Goal: Task Accomplishment & Management: Use online tool/utility

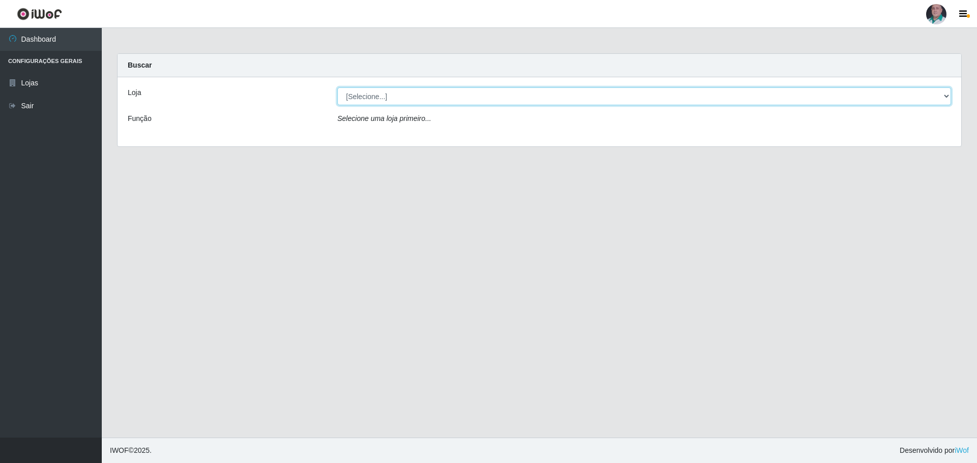
click at [371, 98] on select "[Selecione...] Mar Vermelho - Loja 05" at bounding box center [643, 96] width 613 height 18
select select "252"
click at [337, 87] on select "[Selecione...] Mar Vermelho - Loja 05" at bounding box center [643, 96] width 613 height 18
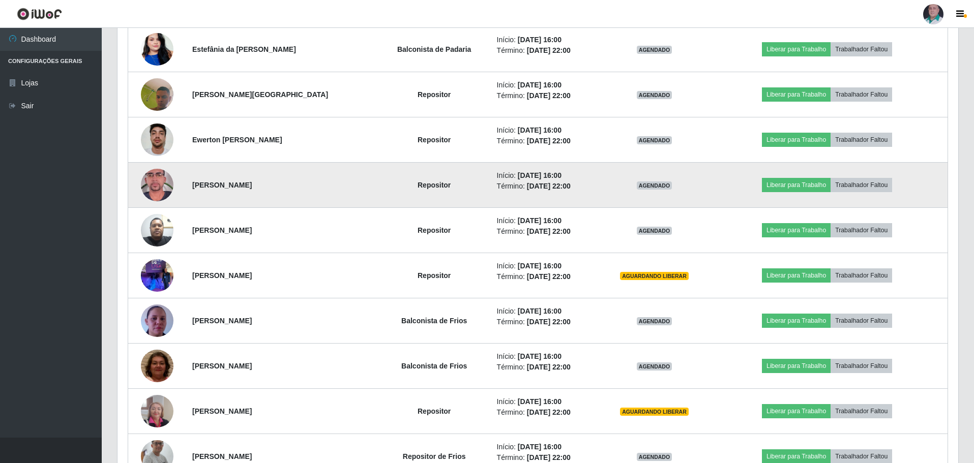
scroll to position [509, 0]
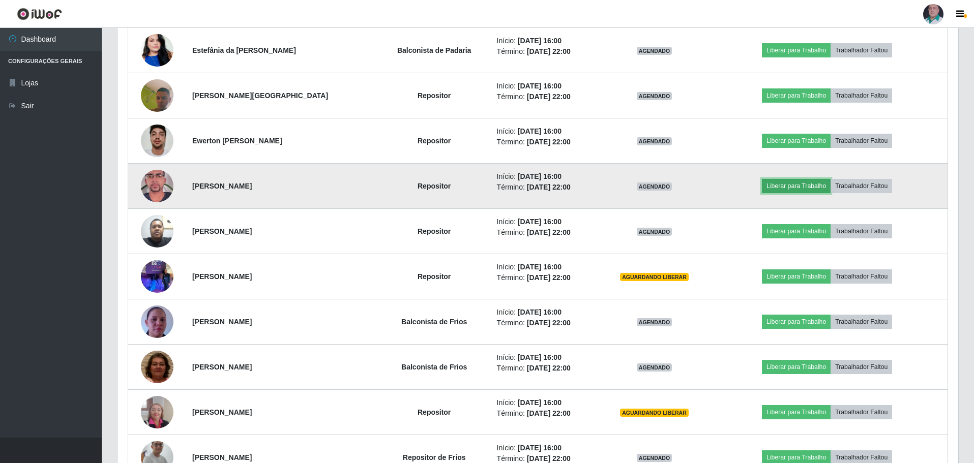
click at [792, 187] on button "Liberar para Trabalho" at bounding box center [796, 186] width 69 height 14
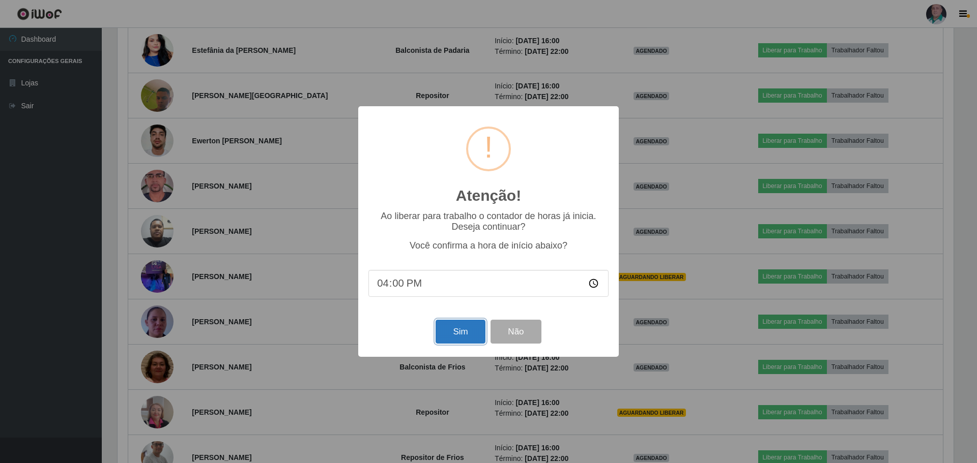
click at [459, 329] on button "Sim" at bounding box center [459, 332] width 49 height 24
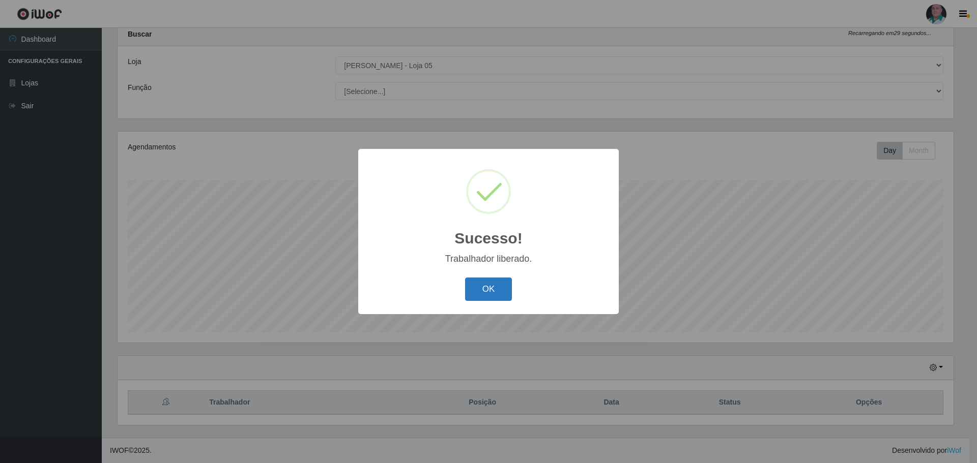
click at [485, 289] on button "OK" at bounding box center [488, 290] width 47 height 24
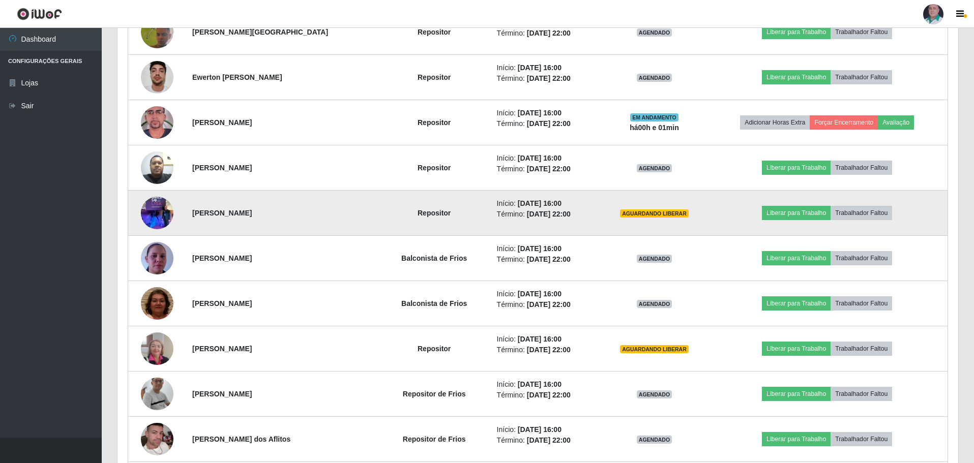
scroll to position [590, 0]
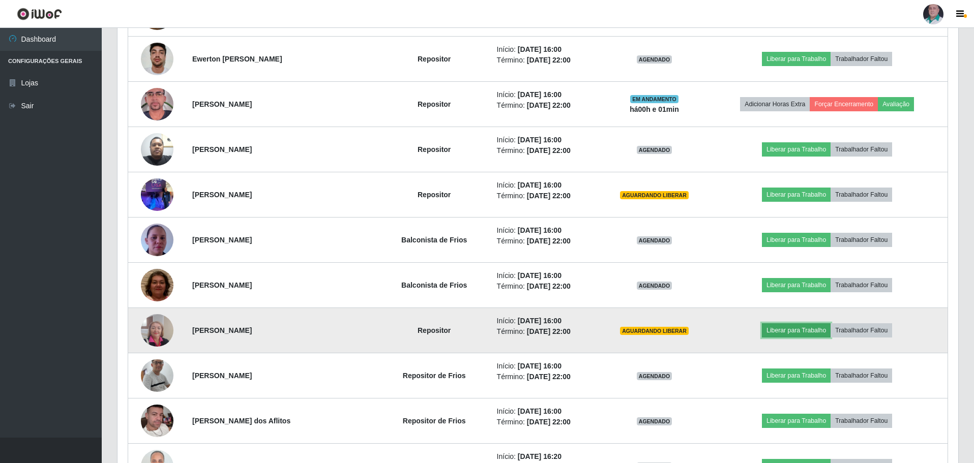
click at [800, 332] on button "Liberar para Trabalho" at bounding box center [796, 330] width 69 height 14
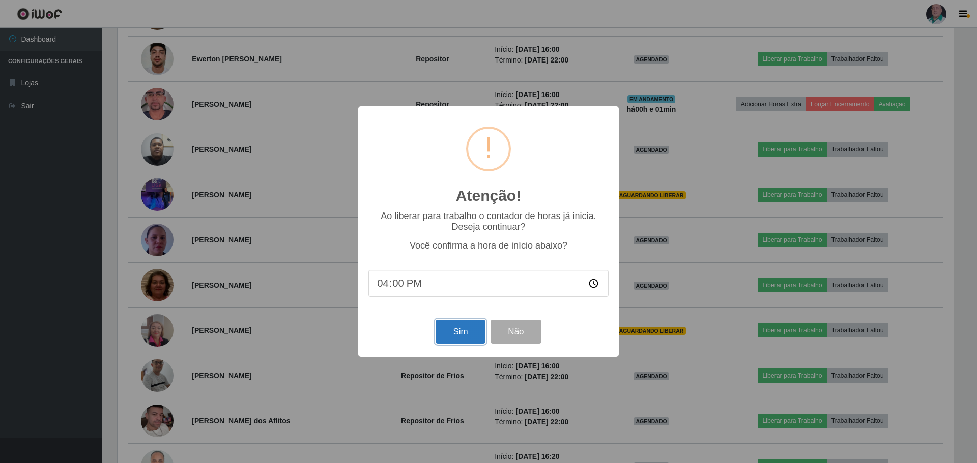
click at [455, 334] on button "Sim" at bounding box center [459, 332] width 49 height 24
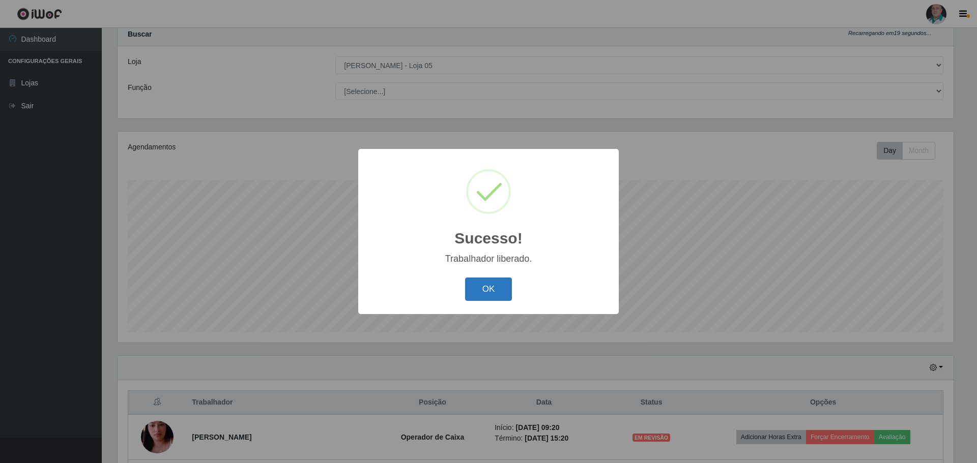
click at [486, 292] on button "OK" at bounding box center [488, 290] width 47 height 24
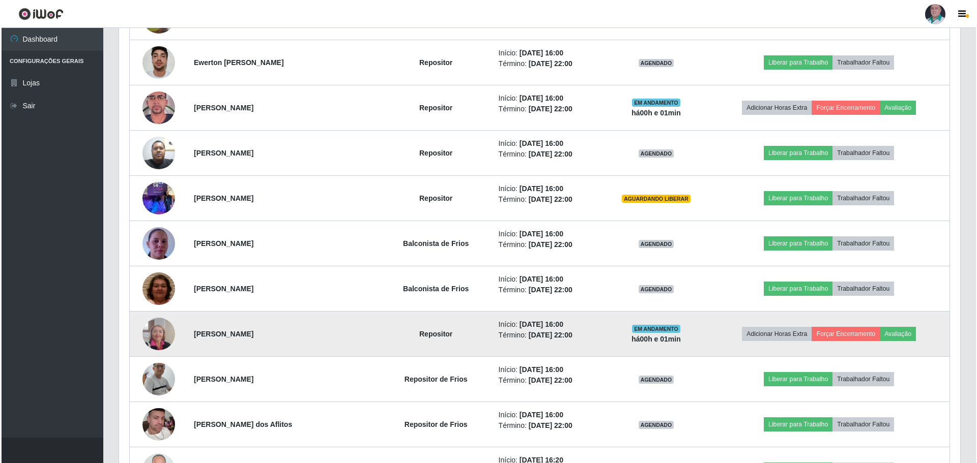
scroll to position [590, 0]
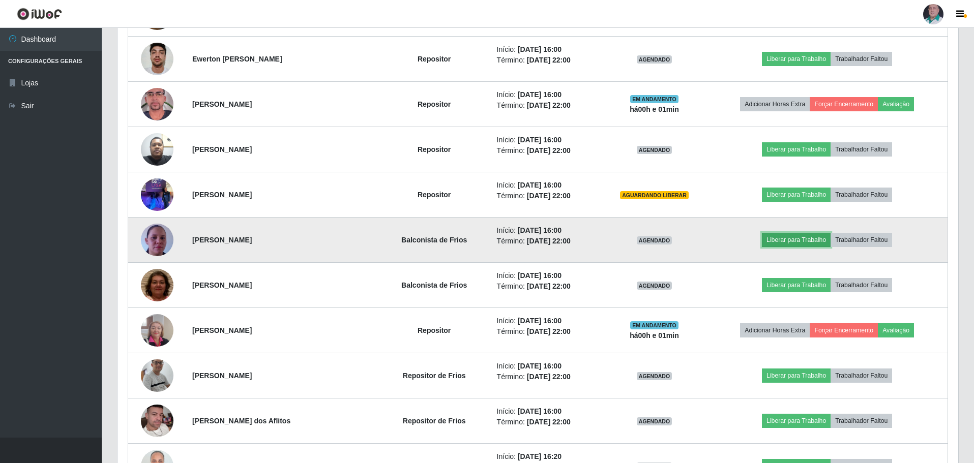
click at [804, 239] on button "Liberar para Trabalho" at bounding box center [796, 240] width 69 height 14
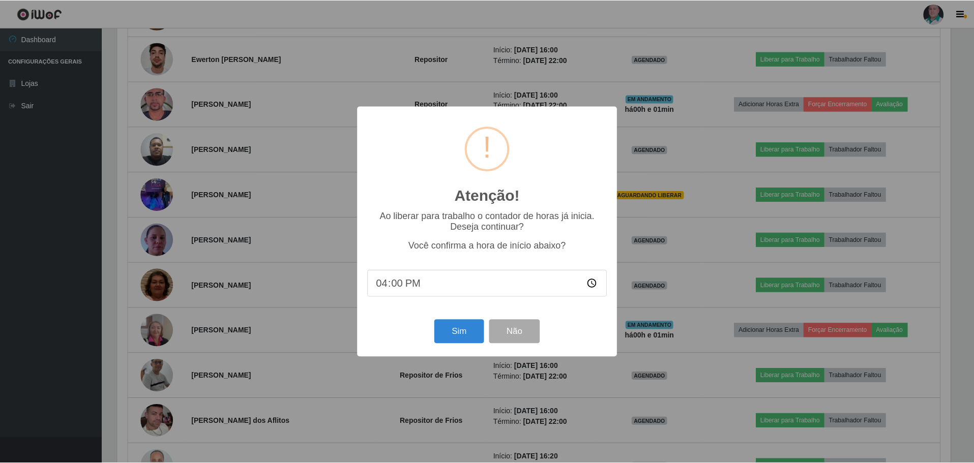
scroll to position [211, 836]
click at [456, 335] on button "Sim" at bounding box center [459, 332] width 49 height 24
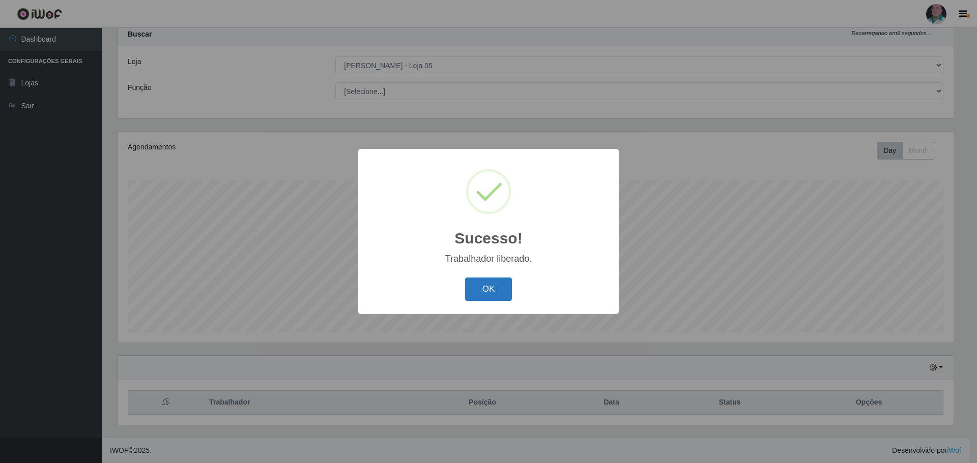
click at [484, 292] on button "OK" at bounding box center [488, 290] width 47 height 24
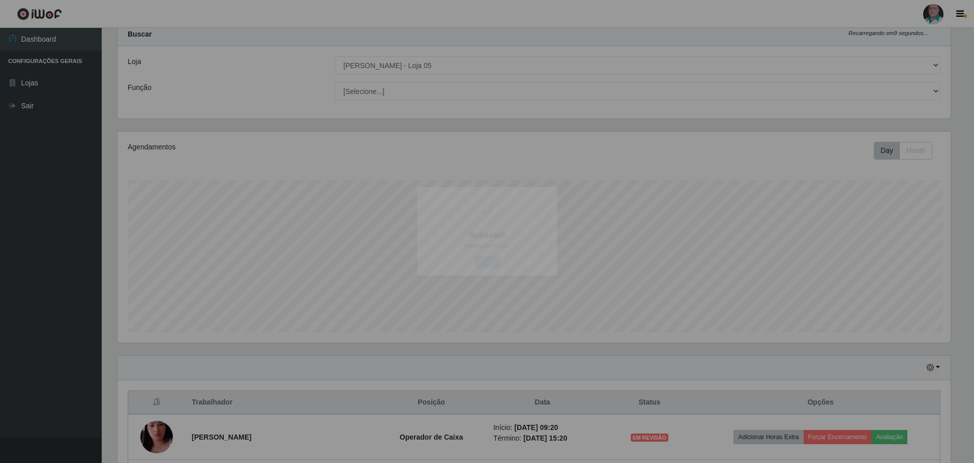
scroll to position [0, 0]
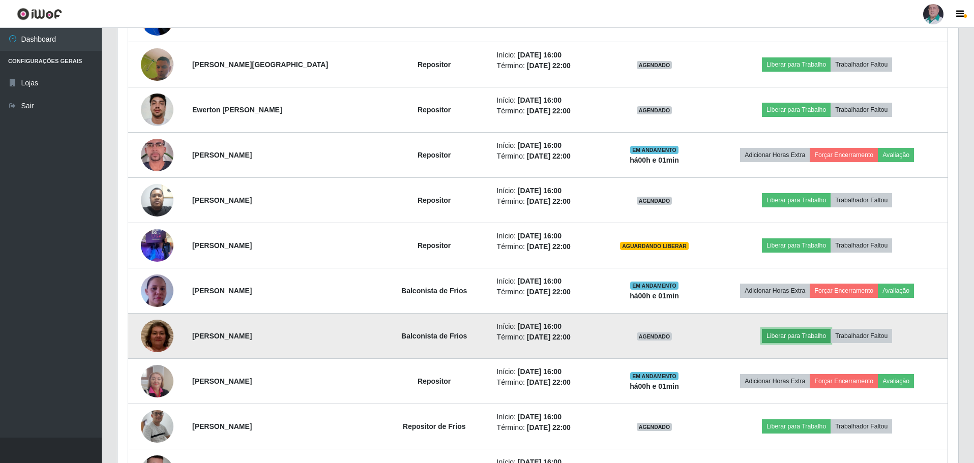
click at [779, 334] on button "Liberar para Trabalho" at bounding box center [796, 336] width 69 height 14
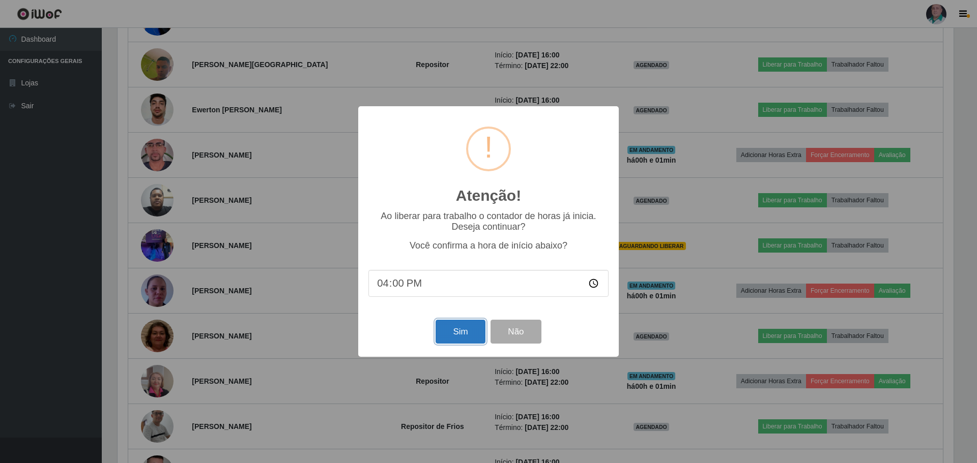
click at [454, 333] on button "Sim" at bounding box center [459, 332] width 49 height 24
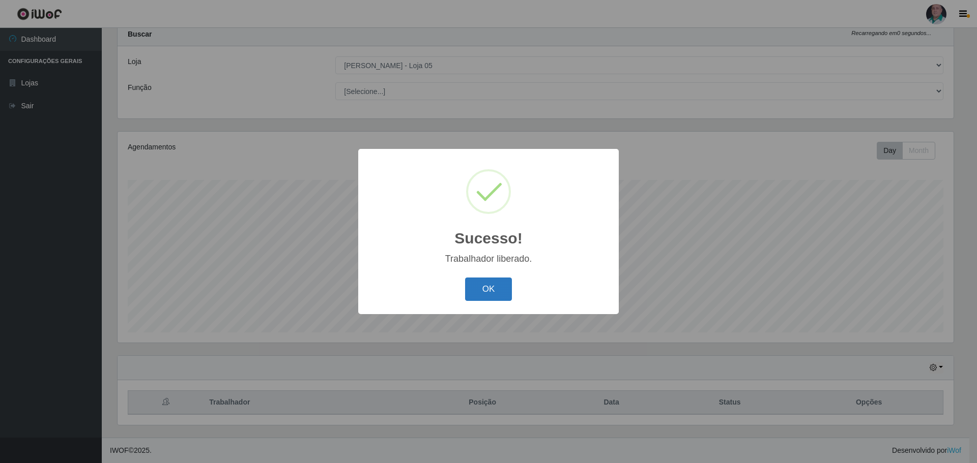
click at [487, 290] on button "OK" at bounding box center [488, 290] width 47 height 24
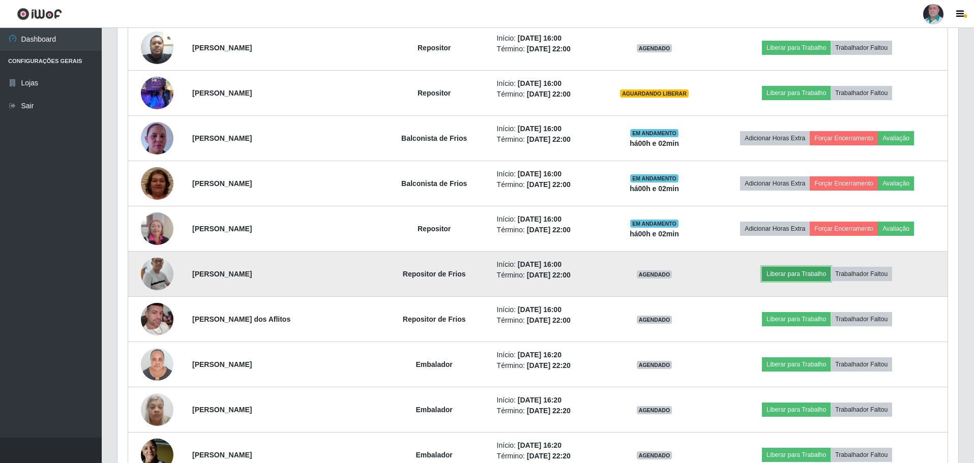
click at [795, 271] on button "Liberar para Trabalho" at bounding box center [796, 274] width 69 height 14
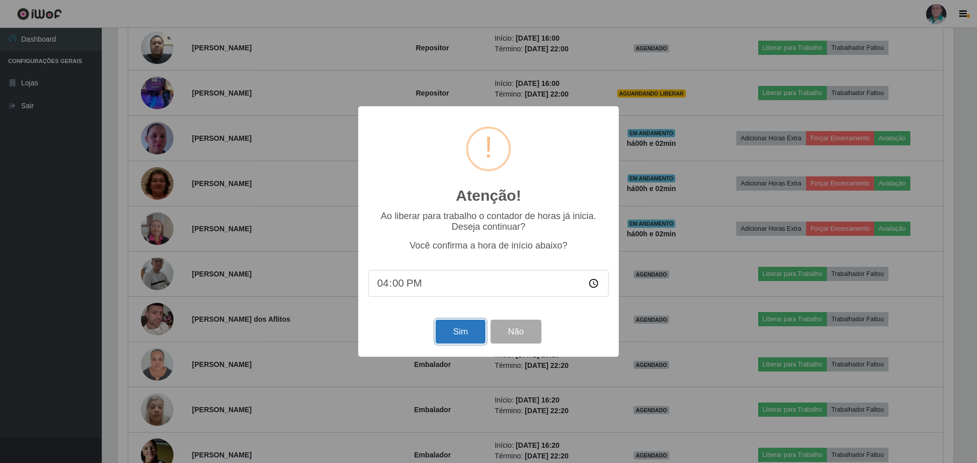
click at [446, 338] on button "Sim" at bounding box center [459, 332] width 49 height 24
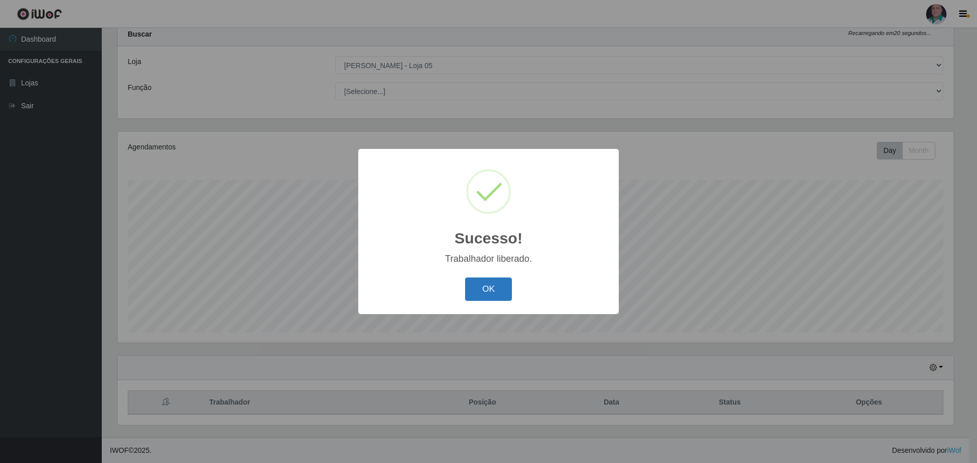
click at [476, 286] on button "OK" at bounding box center [488, 290] width 47 height 24
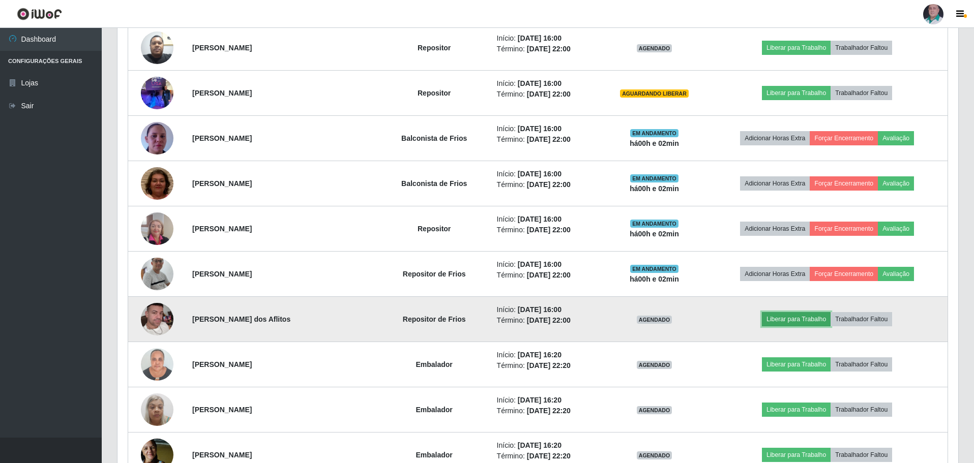
click at [798, 315] on button "Liberar para Trabalho" at bounding box center [796, 319] width 69 height 14
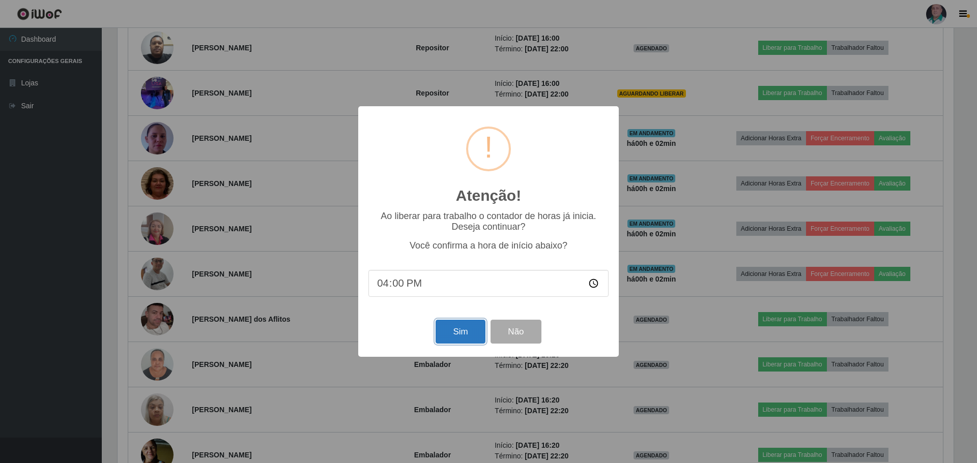
click at [449, 329] on button "Sim" at bounding box center [459, 332] width 49 height 24
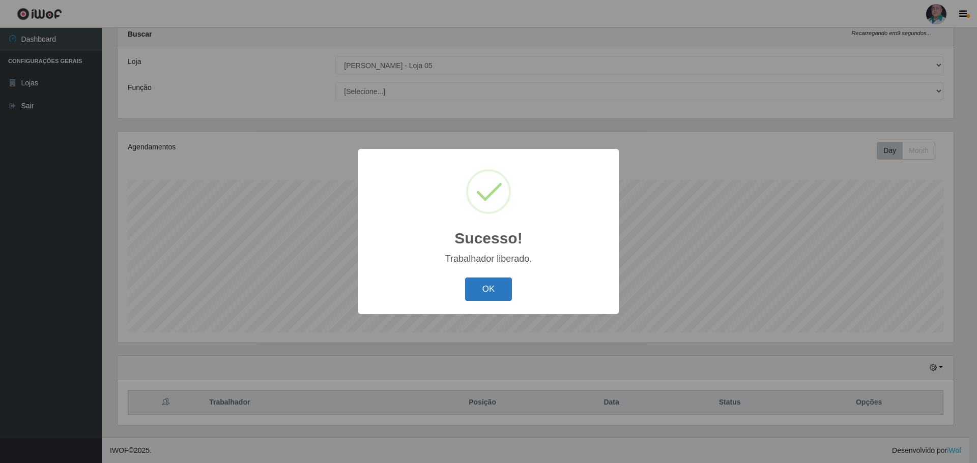
click at [494, 290] on button "OK" at bounding box center [488, 290] width 47 height 24
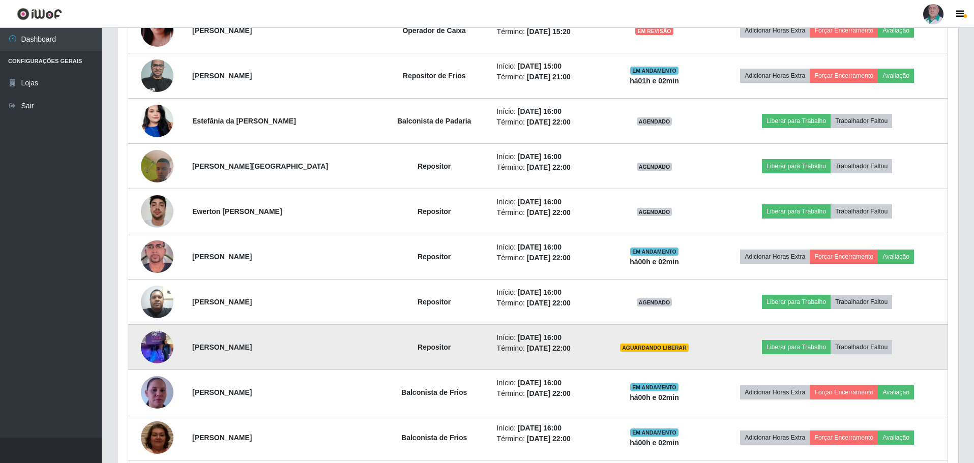
click at [158, 347] on img at bounding box center [157, 347] width 33 height 43
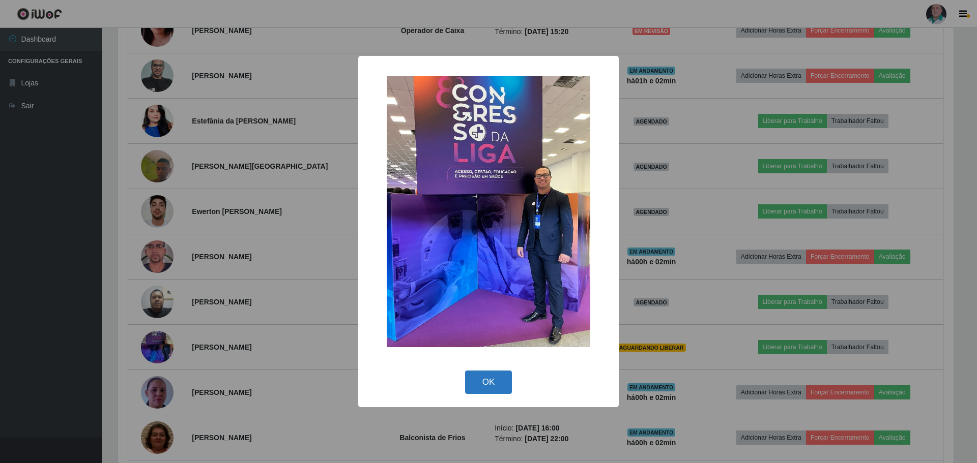
click at [485, 379] on button "OK" at bounding box center [488, 383] width 47 height 24
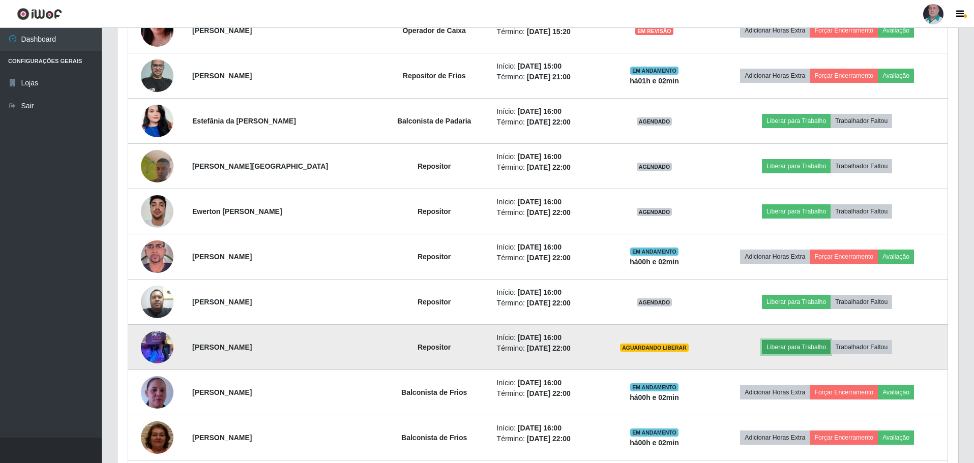
click at [803, 347] on button "Liberar para Trabalho" at bounding box center [796, 347] width 69 height 14
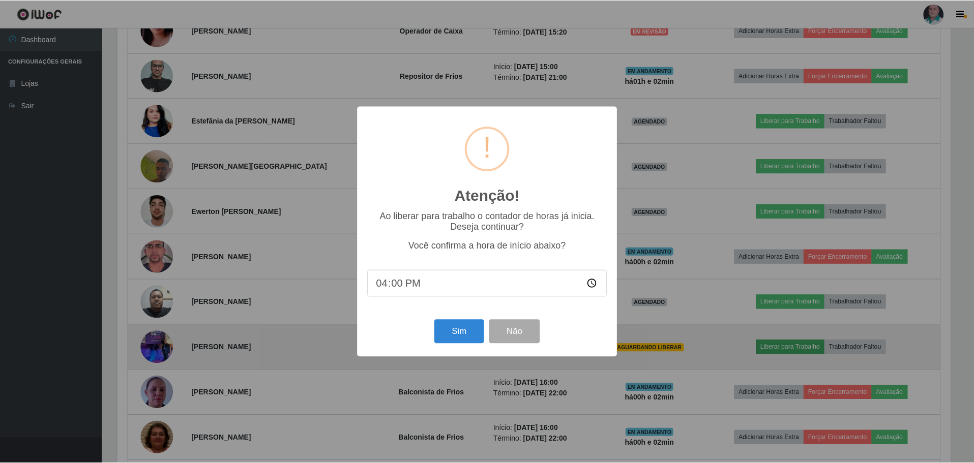
scroll to position [211, 836]
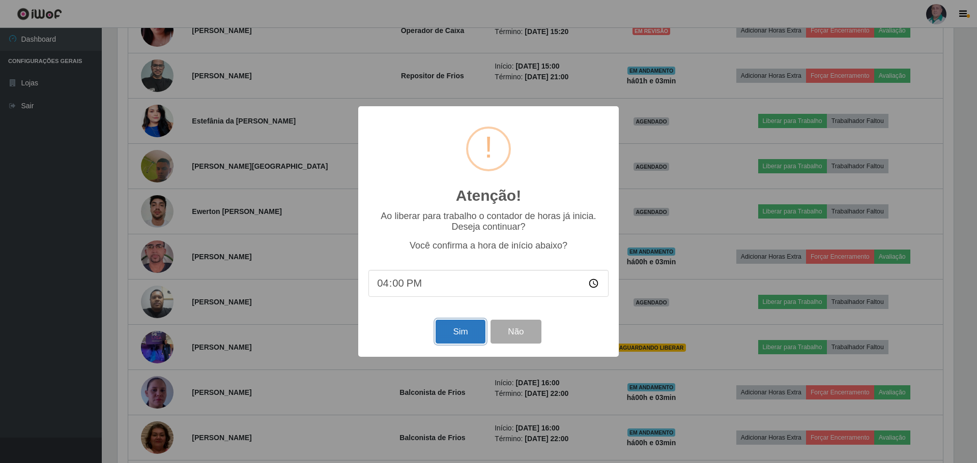
click at [457, 332] on button "Sim" at bounding box center [459, 332] width 49 height 24
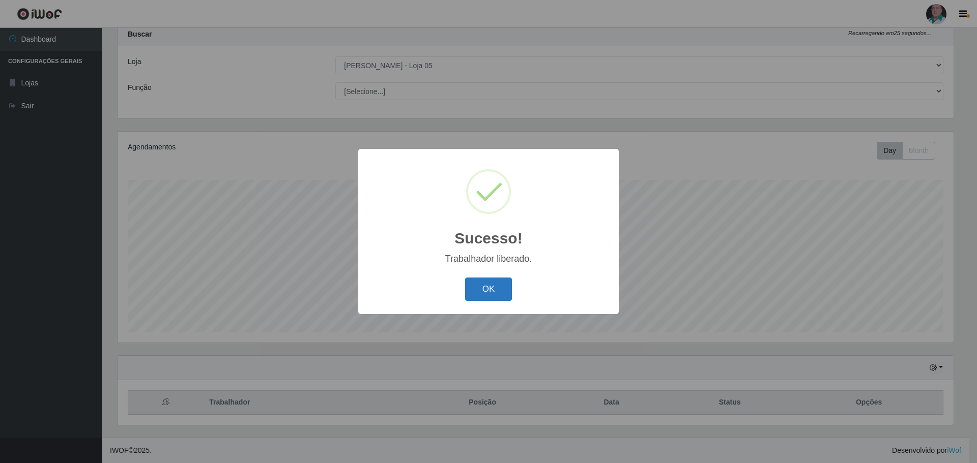
click at [495, 286] on button "OK" at bounding box center [488, 290] width 47 height 24
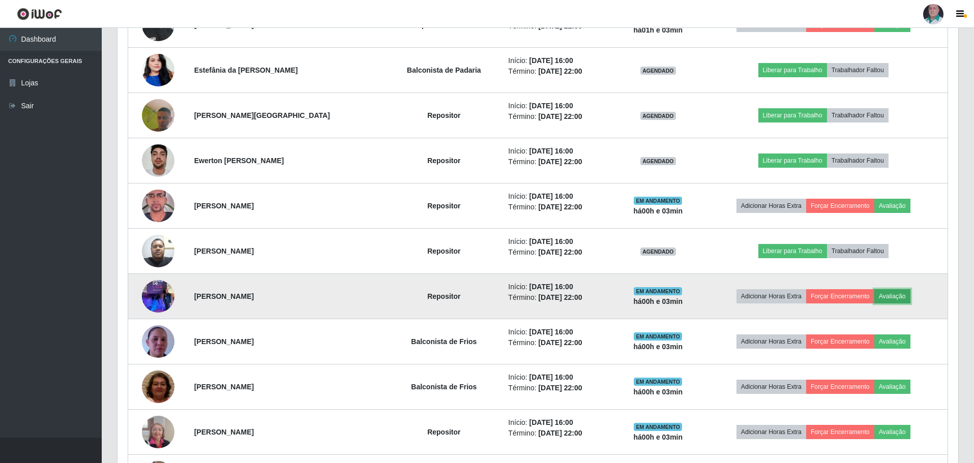
click at [894, 298] on button "Avaliação" at bounding box center [892, 296] width 36 height 14
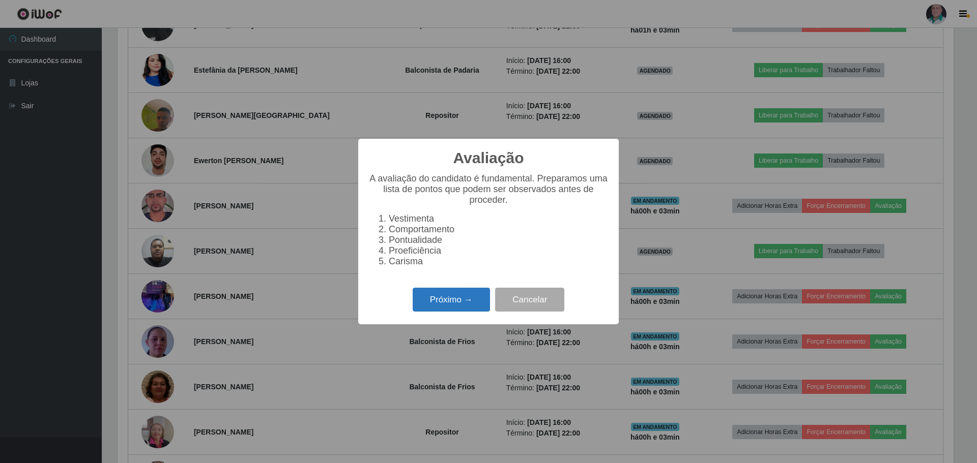
click at [448, 306] on button "Próximo →" at bounding box center [450, 300] width 77 height 24
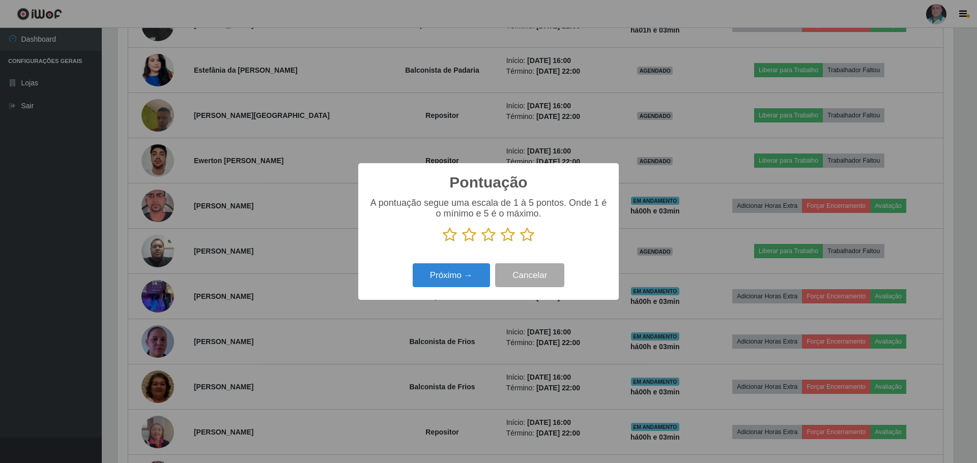
scroll to position [508386, 507761]
click at [524, 238] on icon at bounding box center [527, 234] width 14 height 15
click at [520, 243] on input "radio" at bounding box center [520, 243] width 0 height 0
click at [463, 277] on button "Próximo →" at bounding box center [450, 275] width 77 height 24
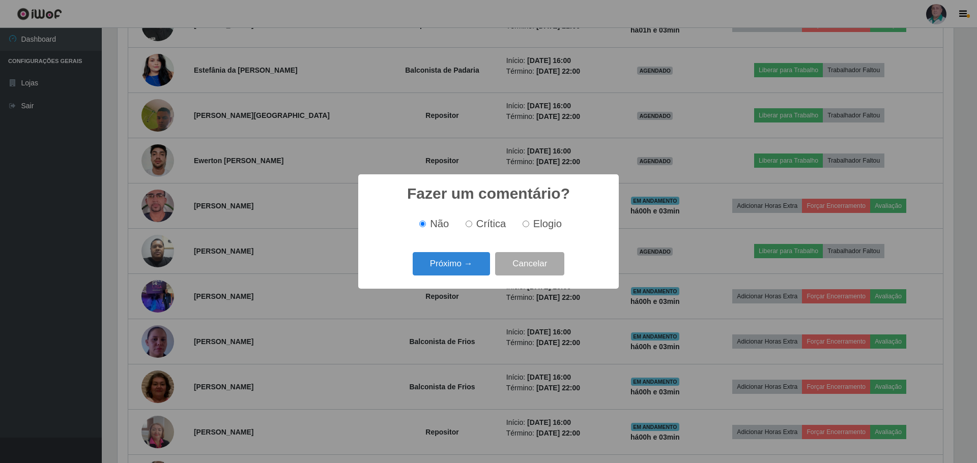
click at [470, 225] on input "Crítica" at bounding box center [468, 224] width 7 height 7
radio input "true"
click at [431, 258] on button "Próximo →" at bounding box center [450, 264] width 77 height 24
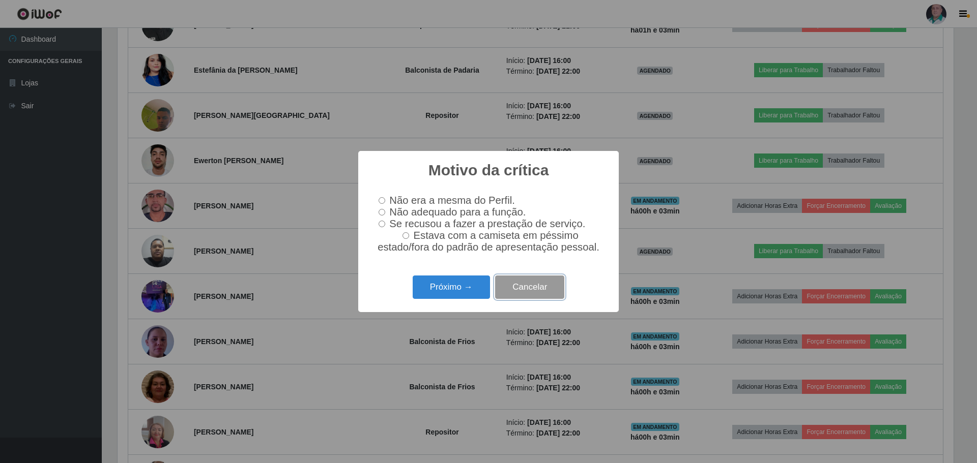
click at [521, 291] on button "Cancelar" at bounding box center [529, 288] width 69 height 24
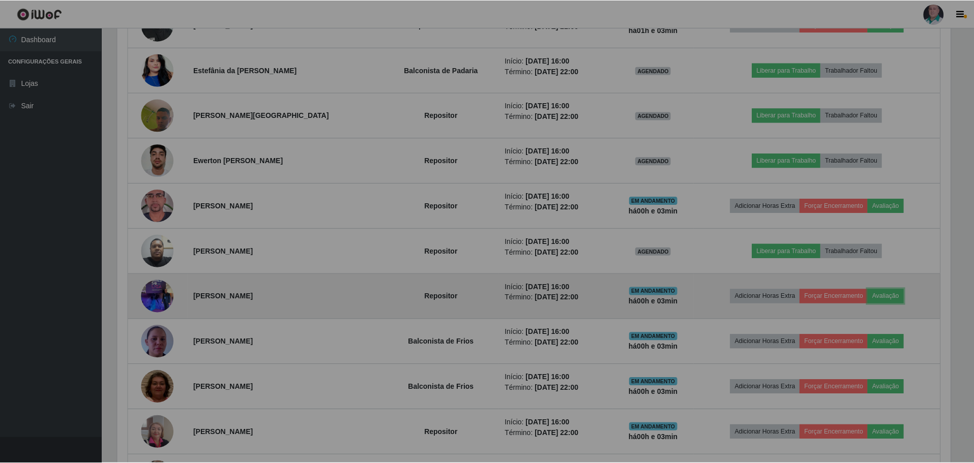
scroll to position [211, 841]
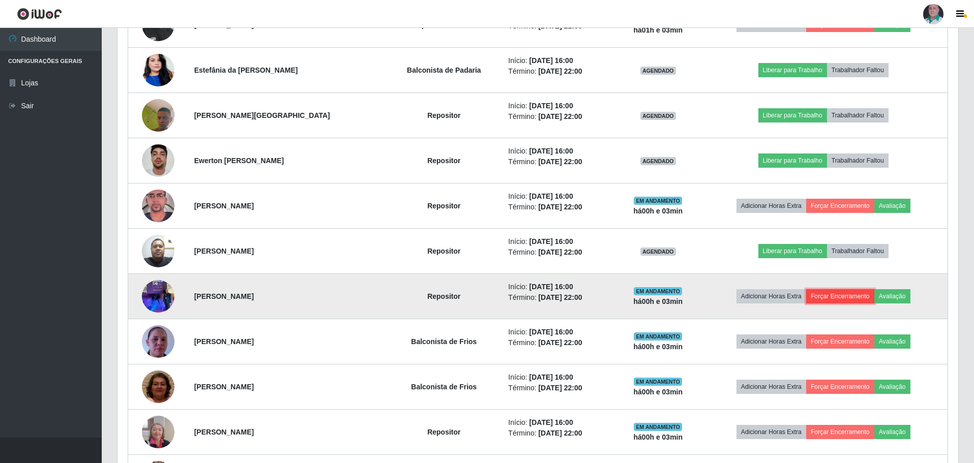
click at [836, 297] on button "Forçar Encerramento" at bounding box center [840, 296] width 68 height 14
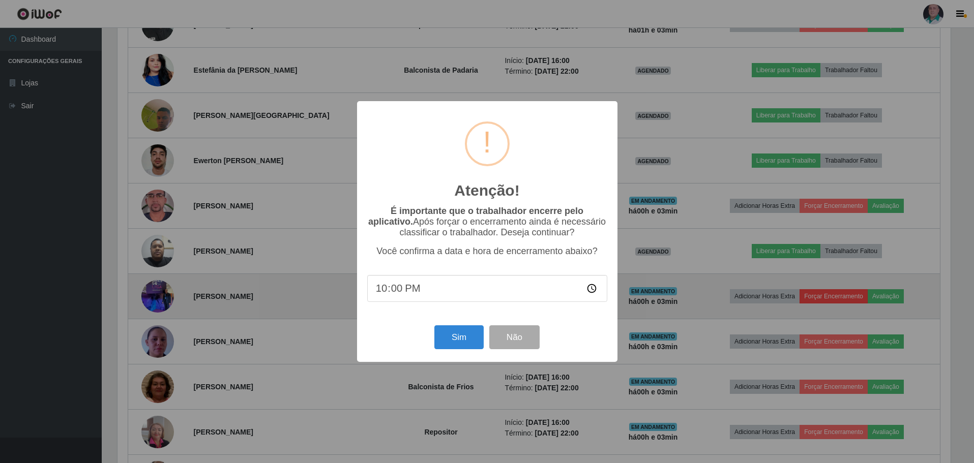
scroll to position [211, 836]
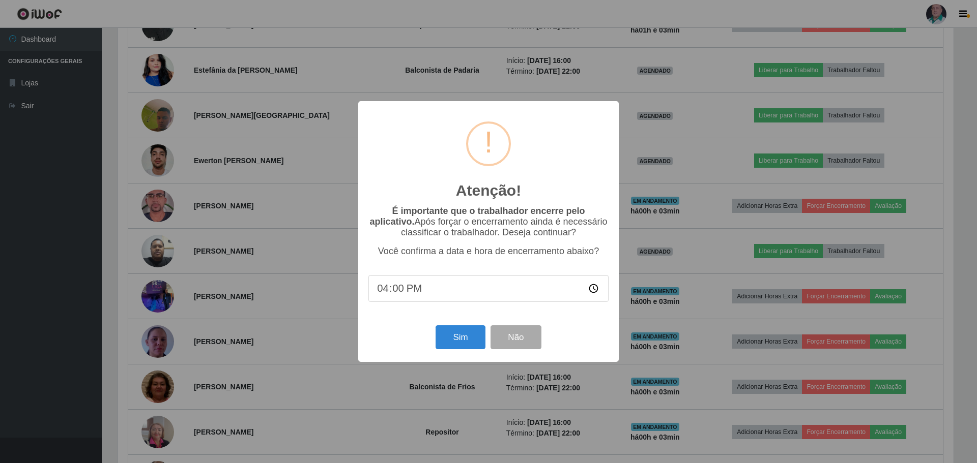
type input "16:05"
click at [510, 341] on button "Não" at bounding box center [515, 338] width 50 height 24
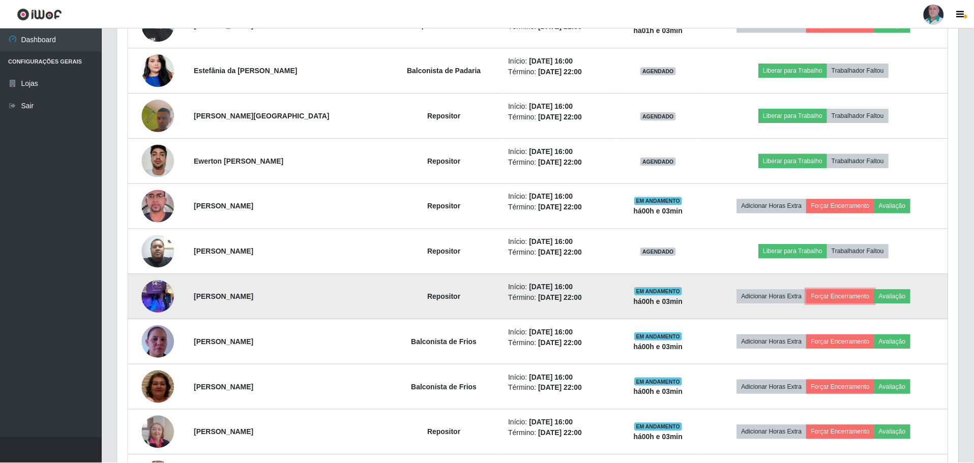
scroll to position [211, 841]
click at [853, 295] on button "Forçar Encerramento" at bounding box center [840, 296] width 68 height 14
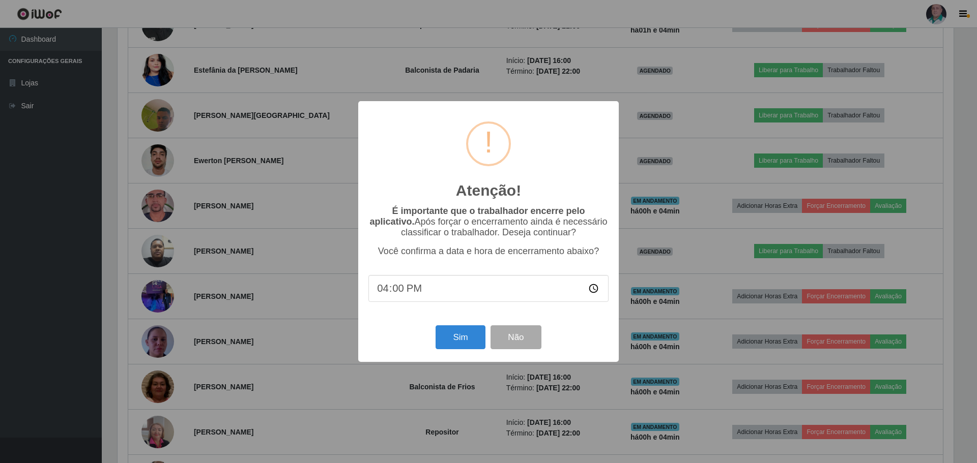
type input "16:05"
click at [467, 342] on button "Sim" at bounding box center [459, 338] width 49 height 24
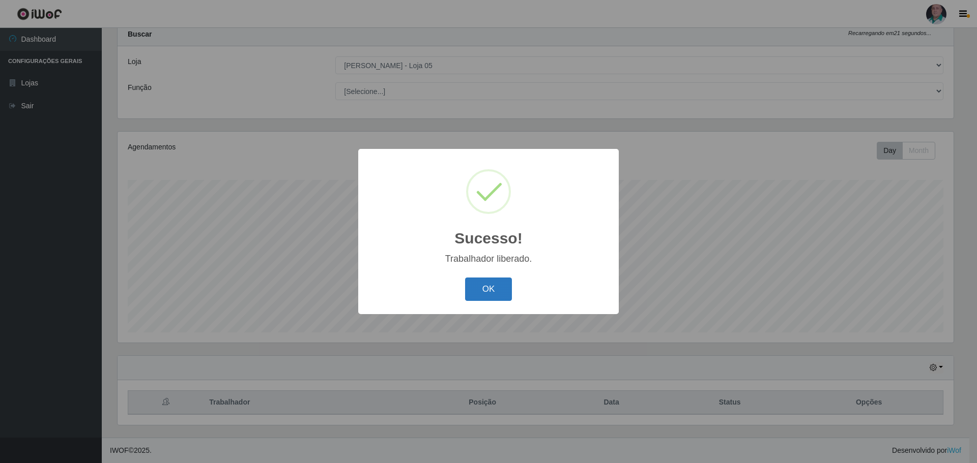
click at [487, 290] on button "OK" at bounding box center [488, 290] width 47 height 24
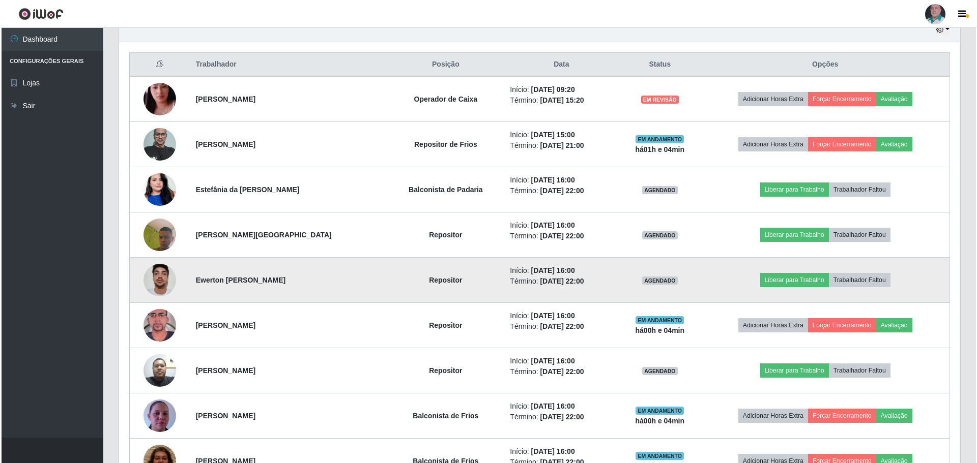
scroll to position [387, 0]
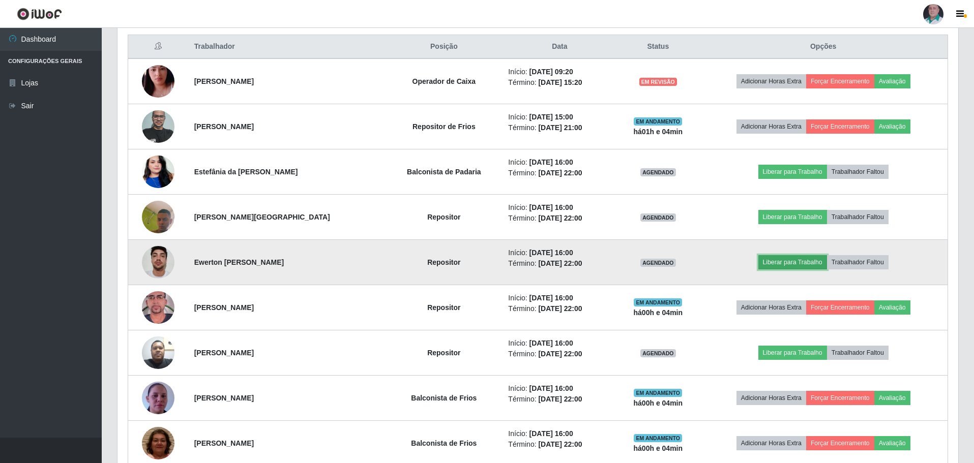
click at [784, 261] on button "Liberar para Trabalho" at bounding box center [792, 262] width 69 height 14
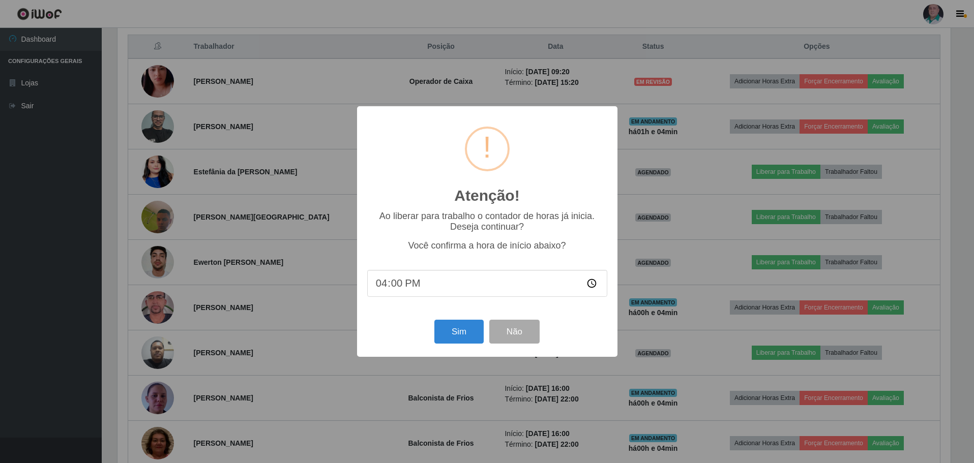
scroll to position [211, 836]
click at [454, 330] on button "Sim" at bounding box center [459, 332] width 49 height 24
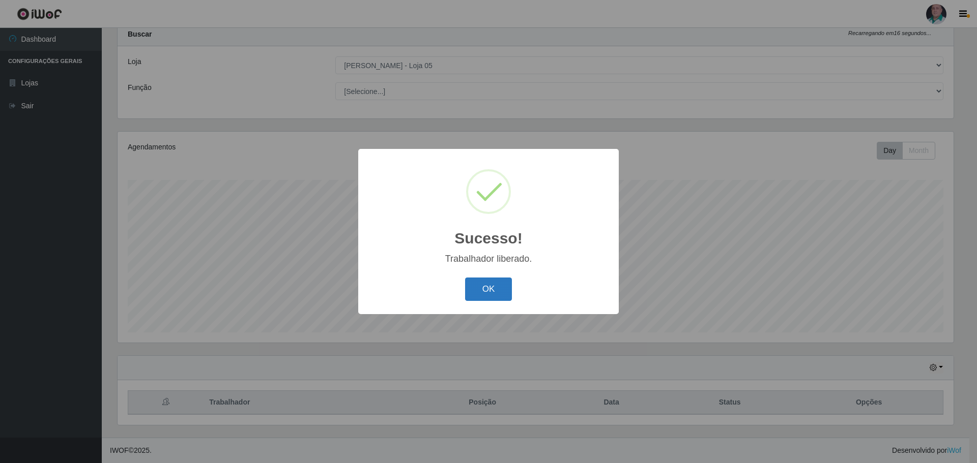
click at [474, 296] on button "OK" at bounding box center [488, 290] width 47 height 24
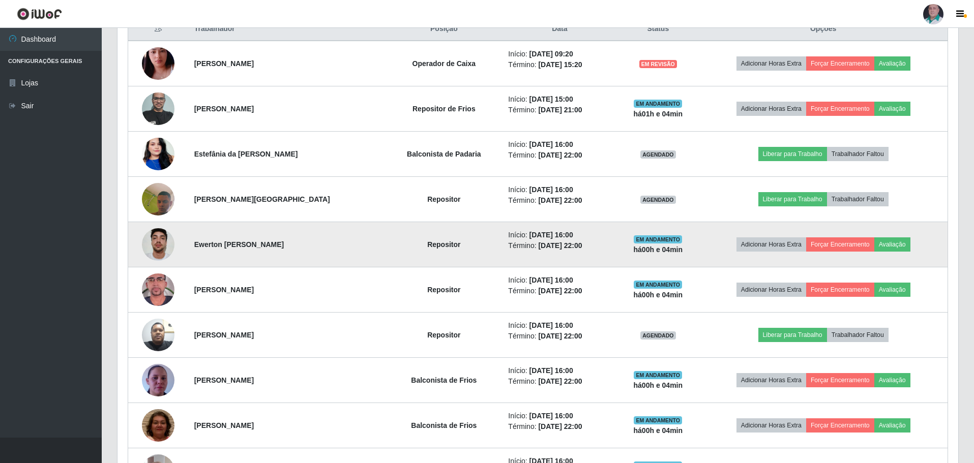
scroll to position [387, 0]
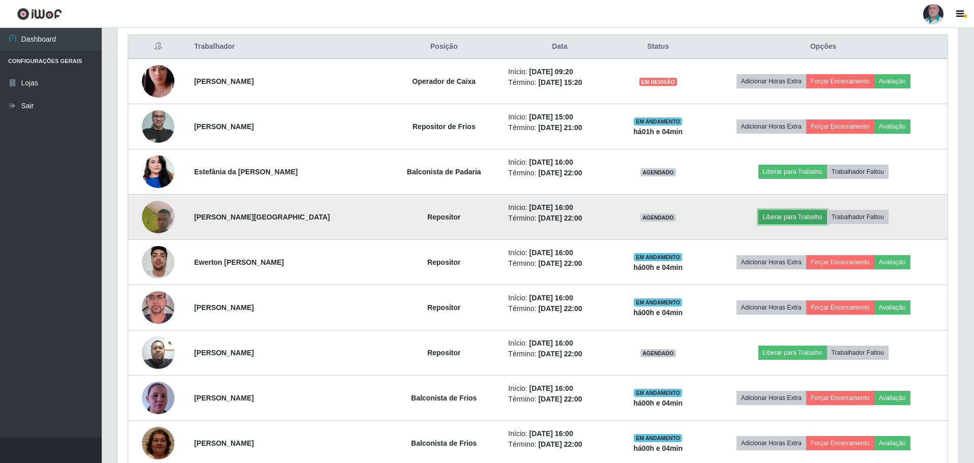
click at [784, 216] on button "Liberar para Trabalho" at bounding box center [792, 217] width 69 height 14
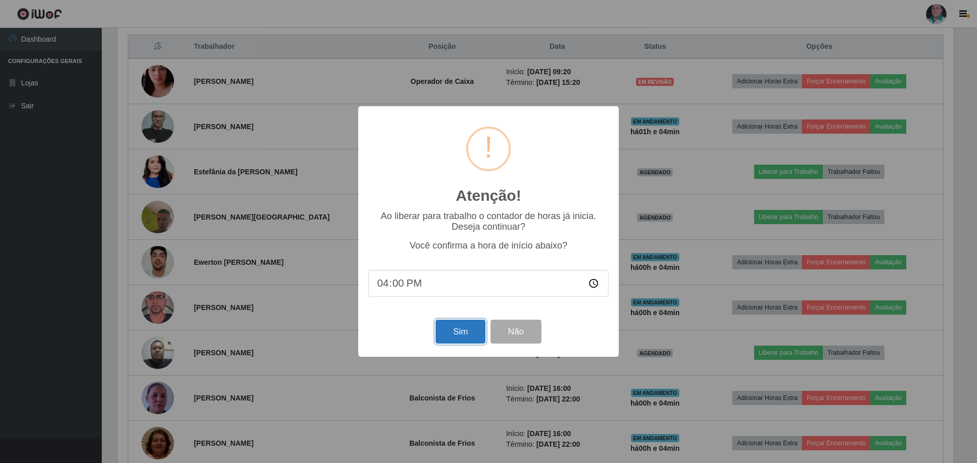
click at [464, 333] on button "Sim" at bounding box center [459, 332] width 49 height 24
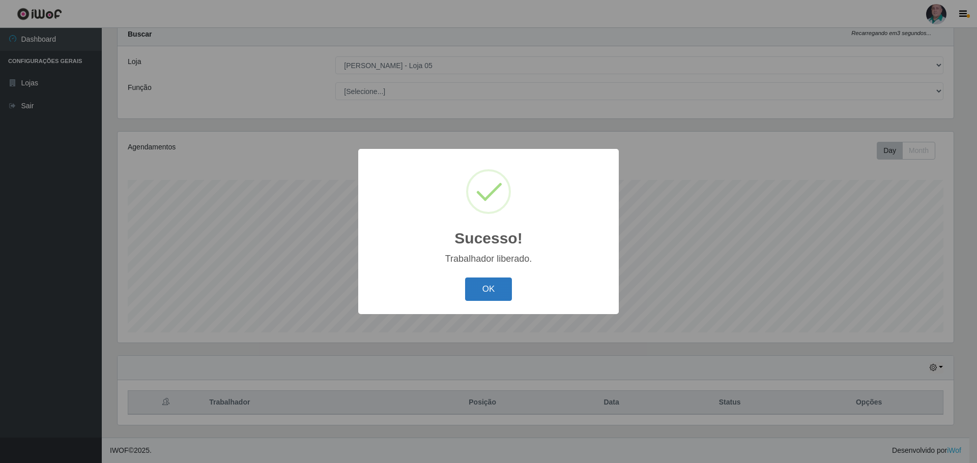
click at [485, 289] on button "OK" at bounding box center [488, 290] width 47 height 24
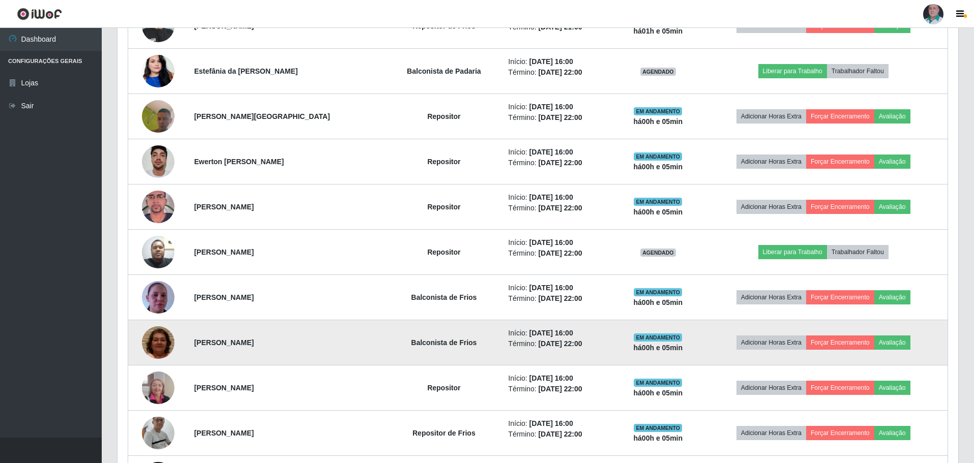
scroll to position [489, 0]
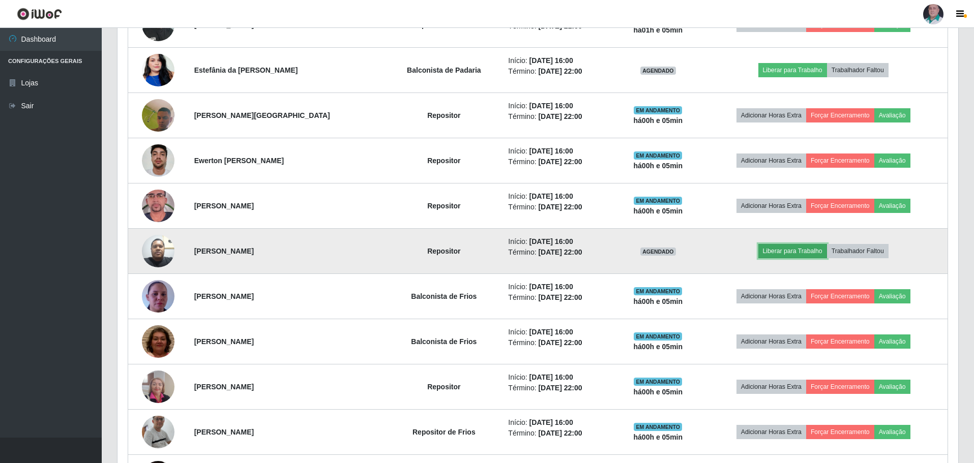
click at [795, 252] on button "Liberar para Trabalho" at bounding box center [792, 251] width 69 height 14
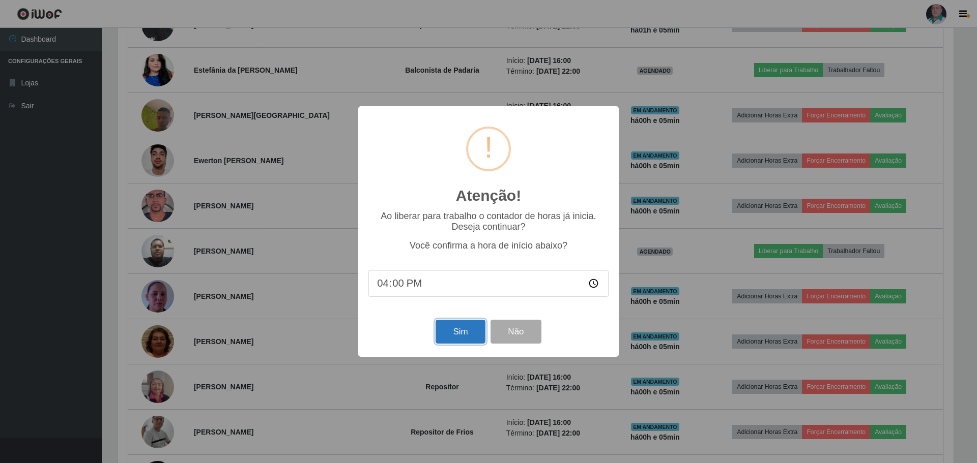
click at [470, 333] on button "Sim" at bounding box center [459, 332] width 49 height 24
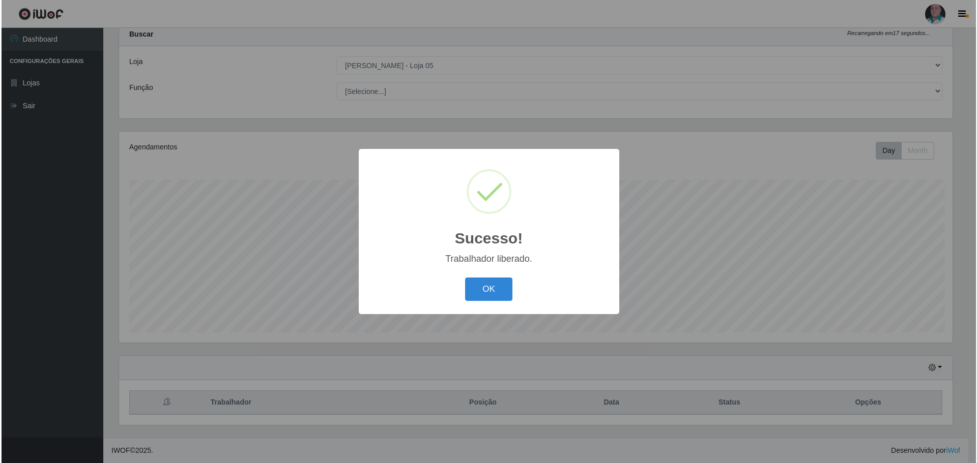
scroll to position [508386, 507761]
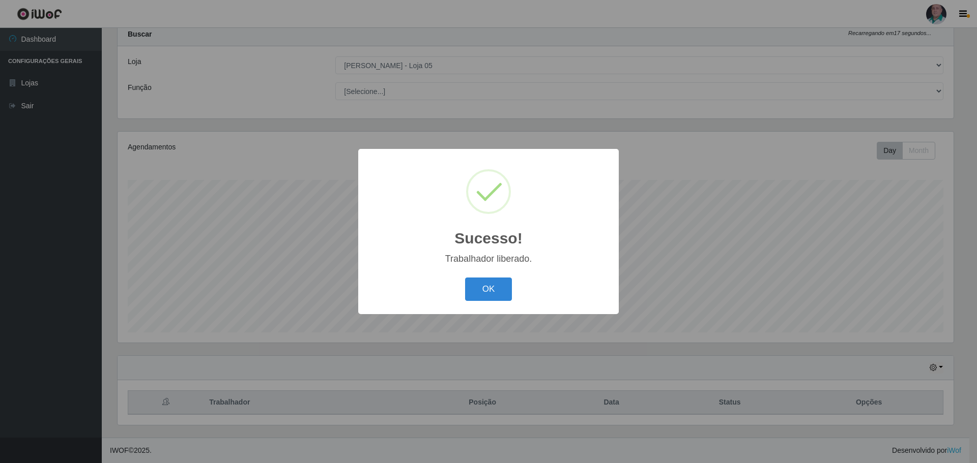
click at [488, 292] on button "OK" at bounding box center [488, 290] width 47 height 24
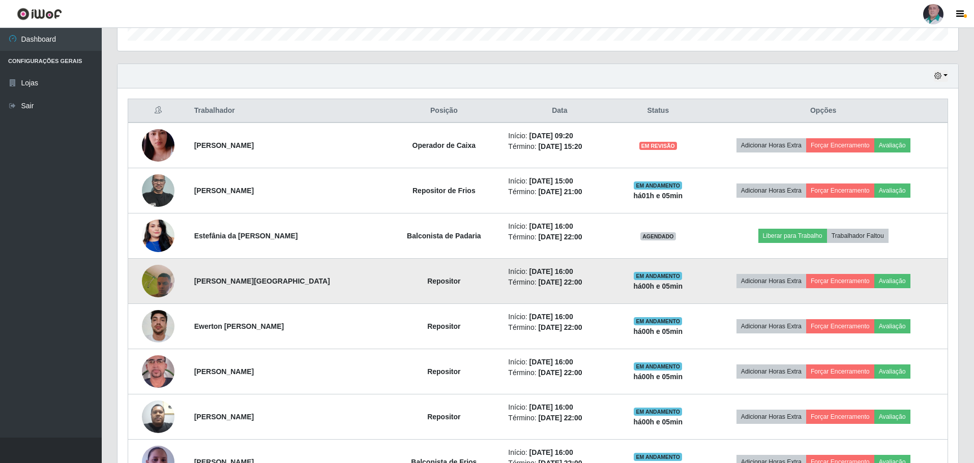
scroll to position [336, 0]
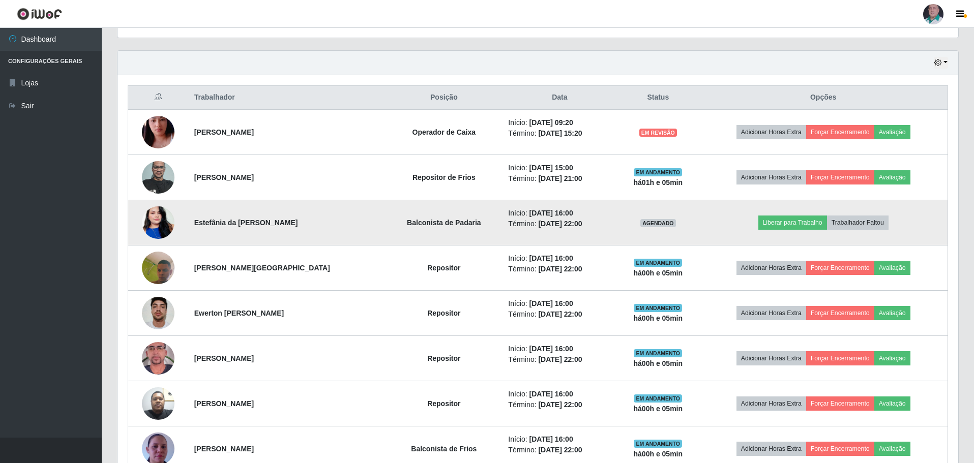
click at [151, 222] on img at bounding box center [158, 223] width 33 height 58
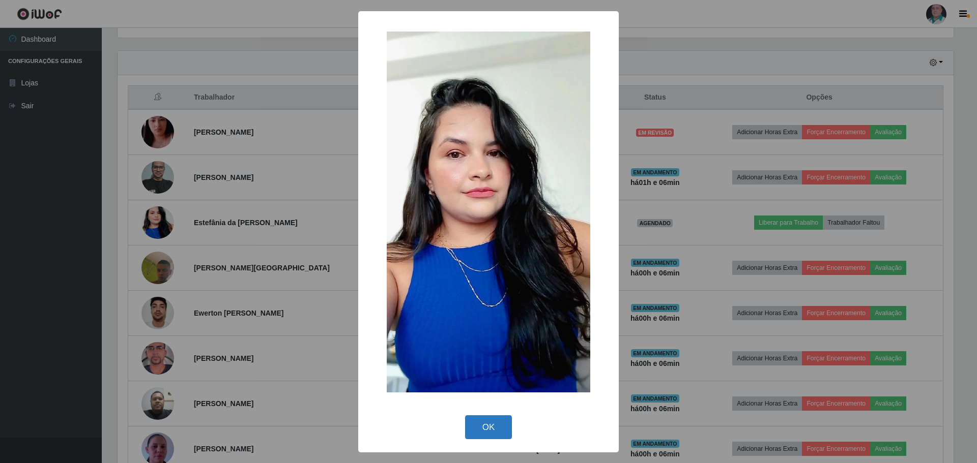
click at [482, 426] on button "OK" at bounding box center [488, 428] width 47 height 24
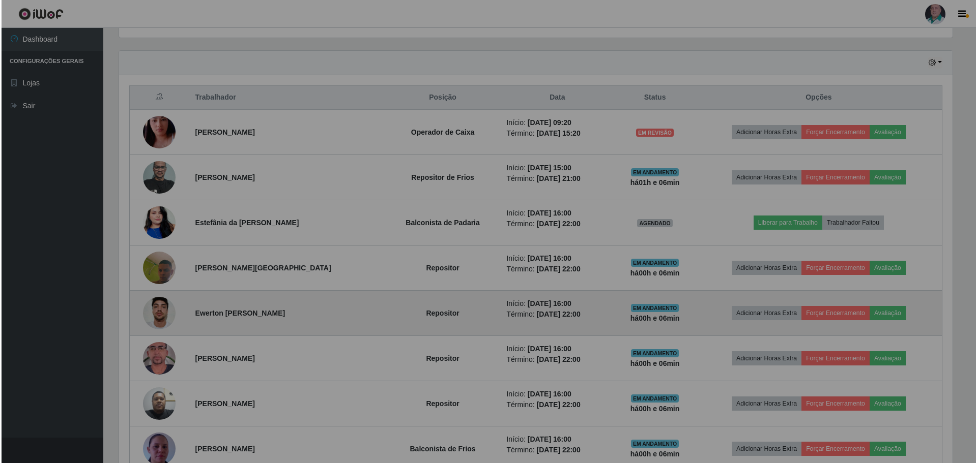
scroll to position [211, 841]
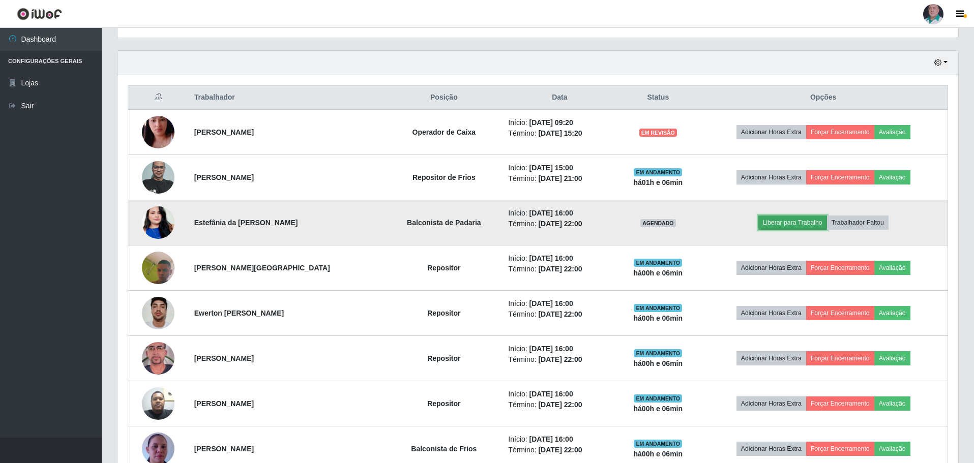
click at [801, 223] on button "Liberar para Trabalho" at bounding box center [792, 223] width 69 height 14
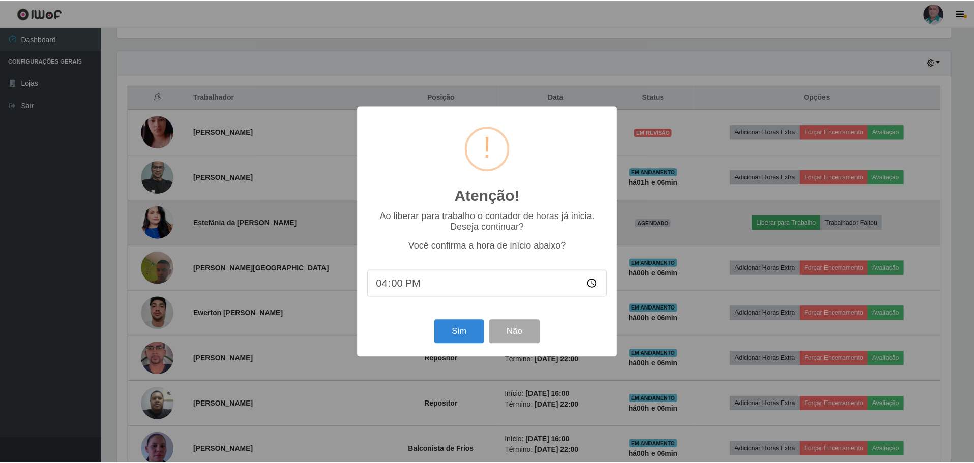
scroll to position [211, 836]
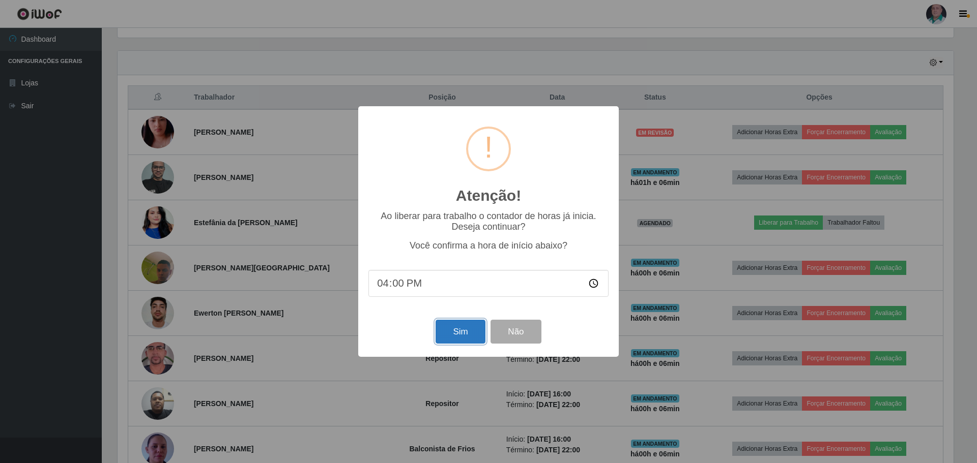
click at [455, 331] on button "Sim" at bounding box center [459, 332] width 49 height 24
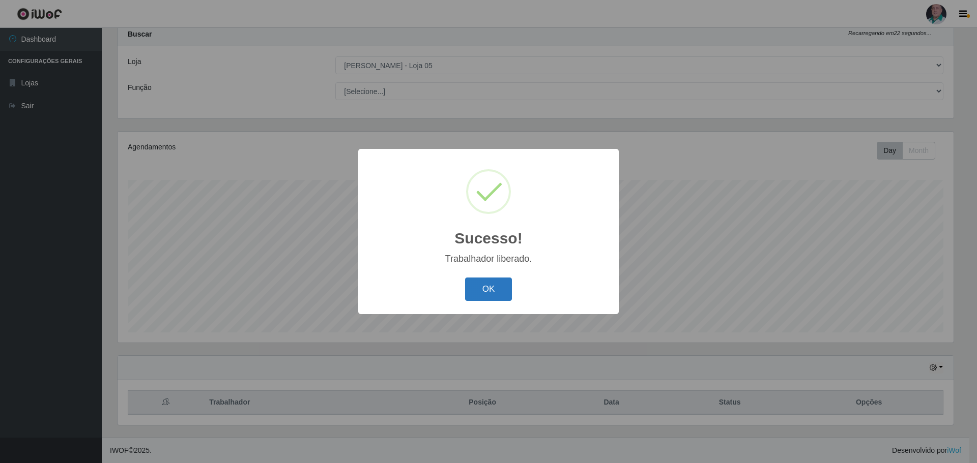
click at [479, 286] on button "OK" at bounding box center [488, 290] width 47 height 24
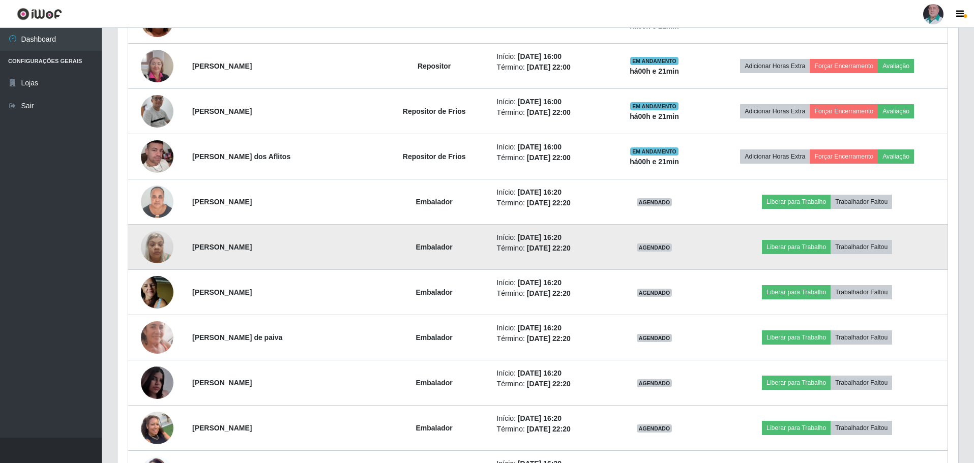
scroll to position [865, 0]
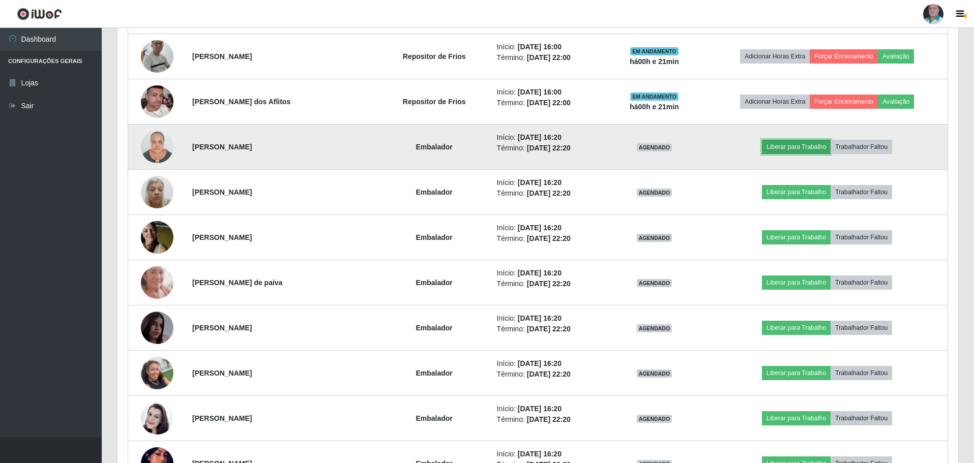
click at [813, 151] on button "Liberar para Trabalho" at bounding box center [796, 147] width 69 height 14
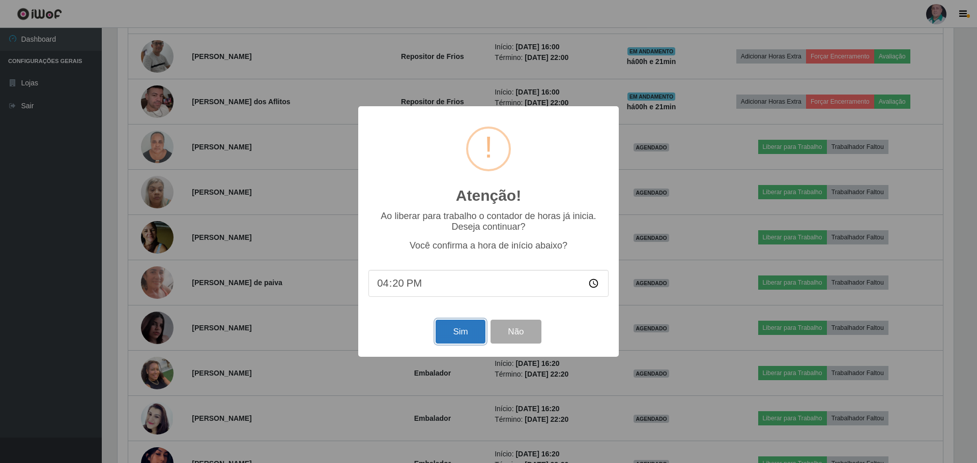
click at [446, 338] on button "Sim" at bounding box center [459, 332] width 49 height 24
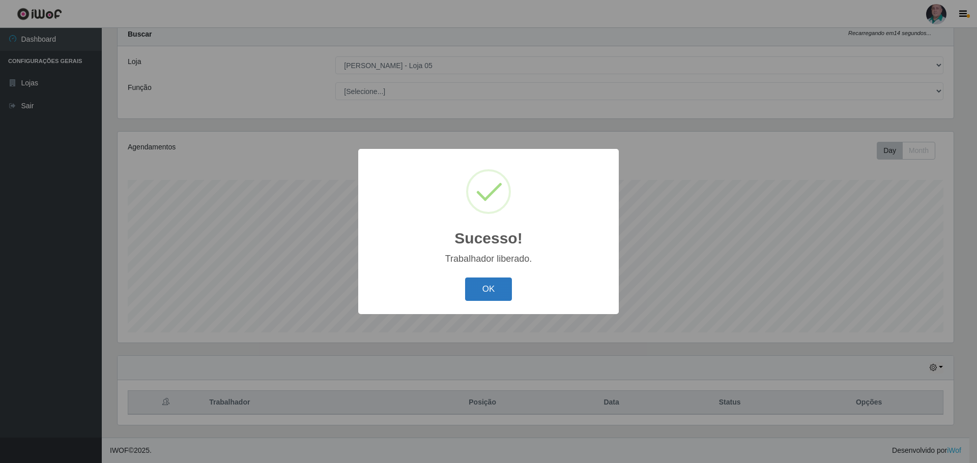
click at [496, 295] on button "OK" at bounding box center [488, 290] width 47 height 24
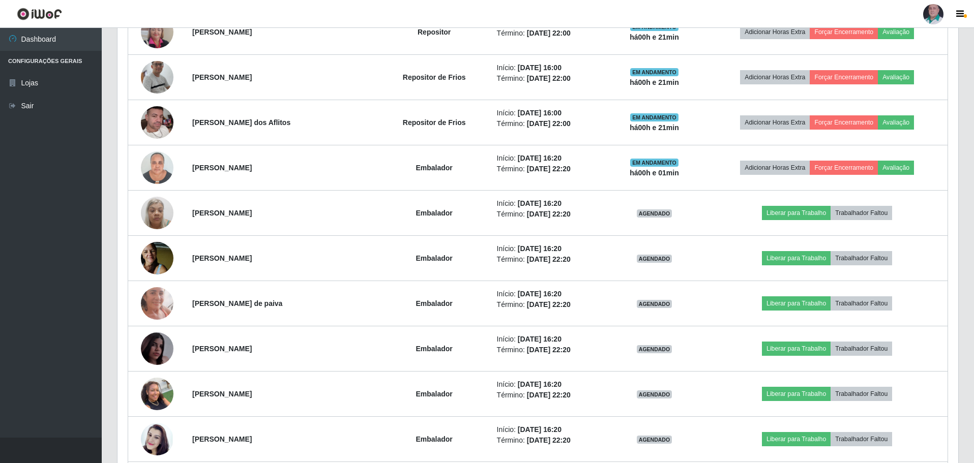
scroll to position [845, 0]
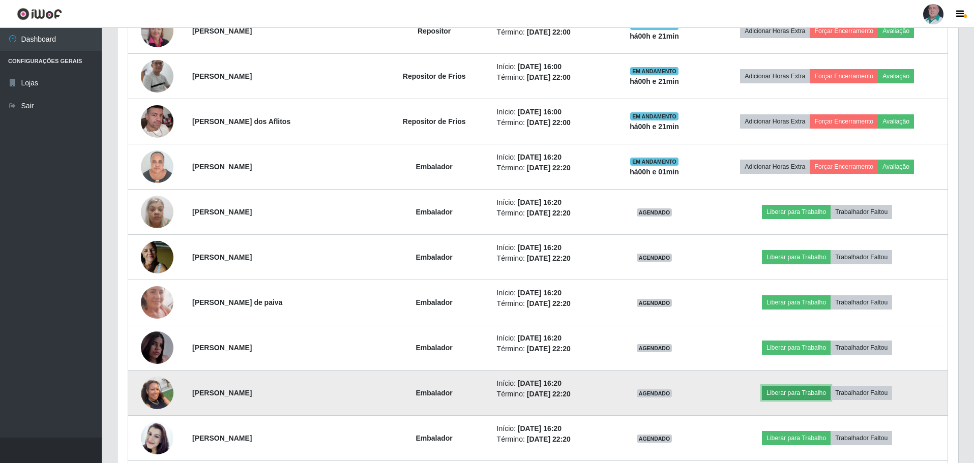
click at [788, 394] on button "Liberar para Trabalho" at bounding box center [796, 393] width 69 height 14
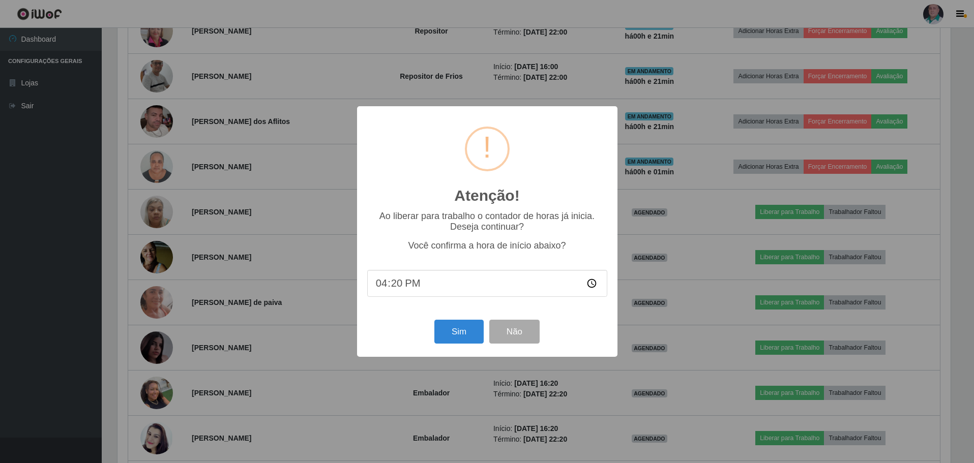
scroll to position [211, 836]
click at [466, 331] on button "Sim" at bounding box center [459, 332] width 49 height 24
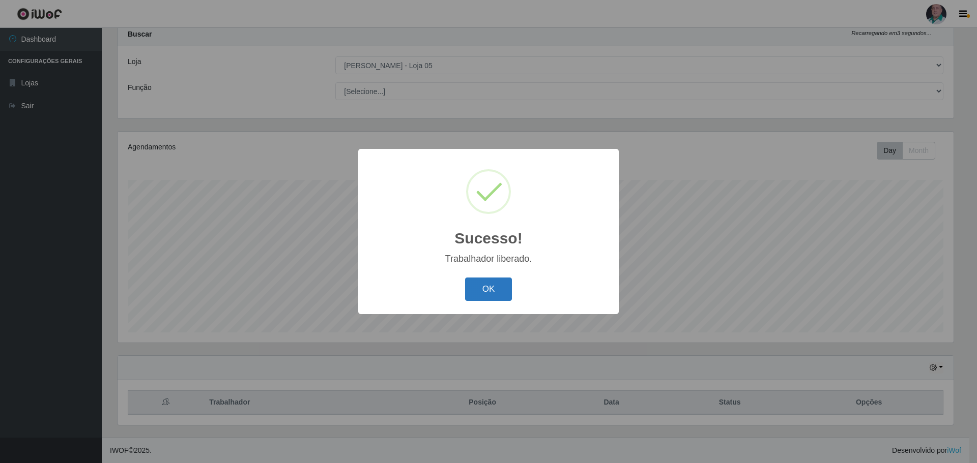
click at [493, 297] on button "OK" at bounding box center [488, 290] width 47 height 24
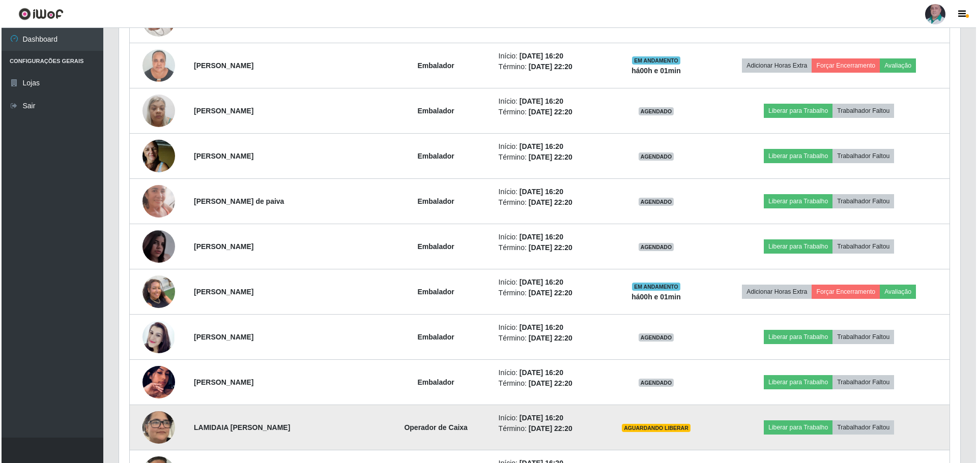
scroll to position [931, 0]
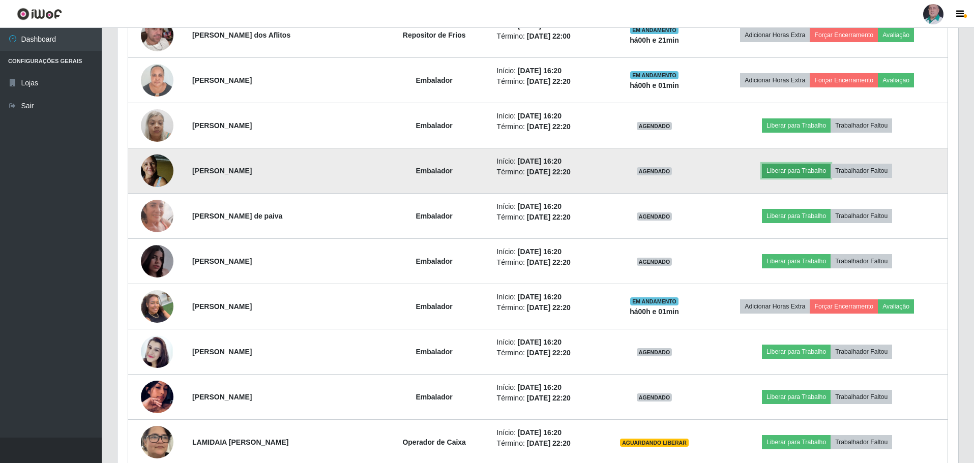
click at [813, 170] on button "Liberar para Trabalho" at bounding box center [796, 171] width 69 height 14
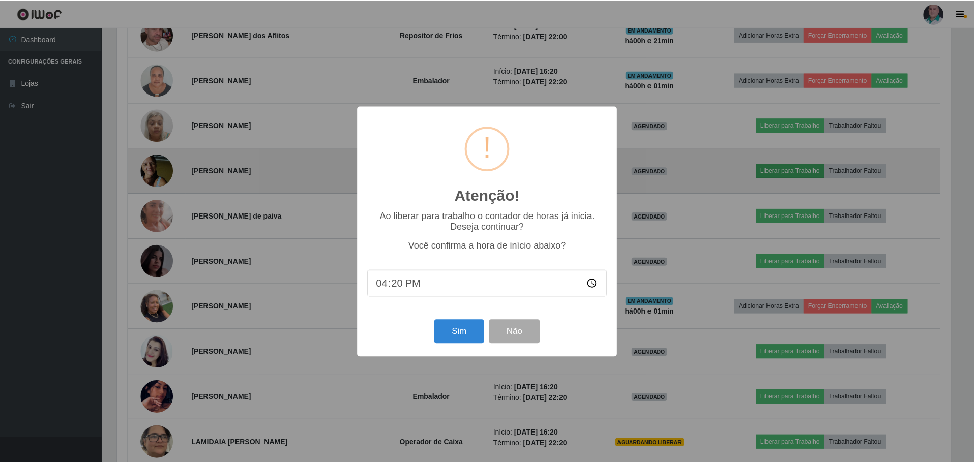
scroll to position [211, 836]
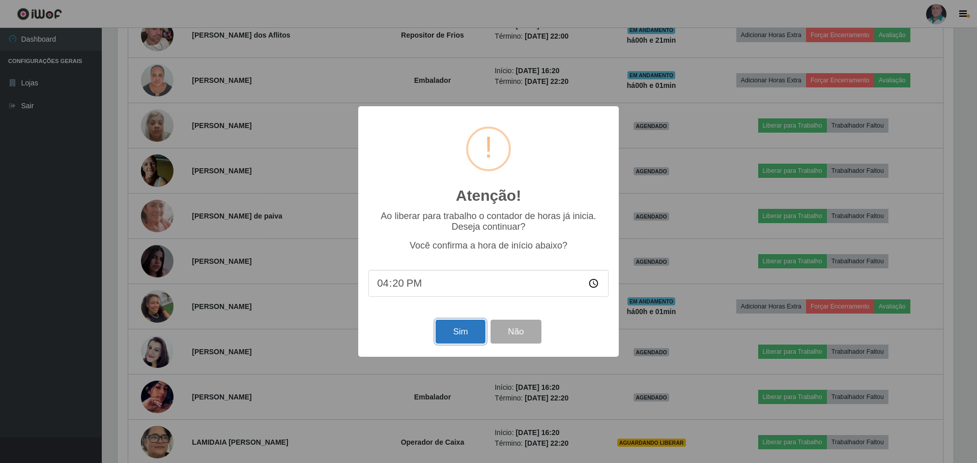
click at [447, 340] on button "Sim" at bounding box center [459, 332] width 49 height 24
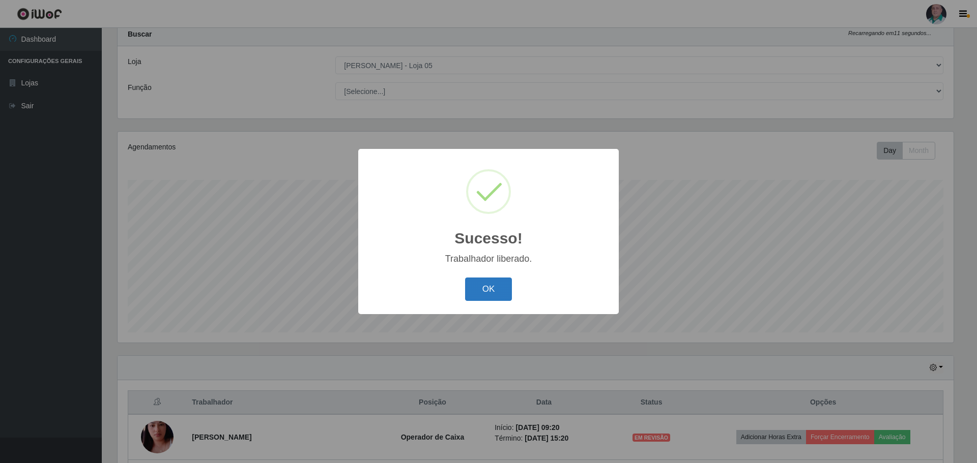
click at [502, 291] on button "OK" at bounding box center [488, 290] width 47 height 24
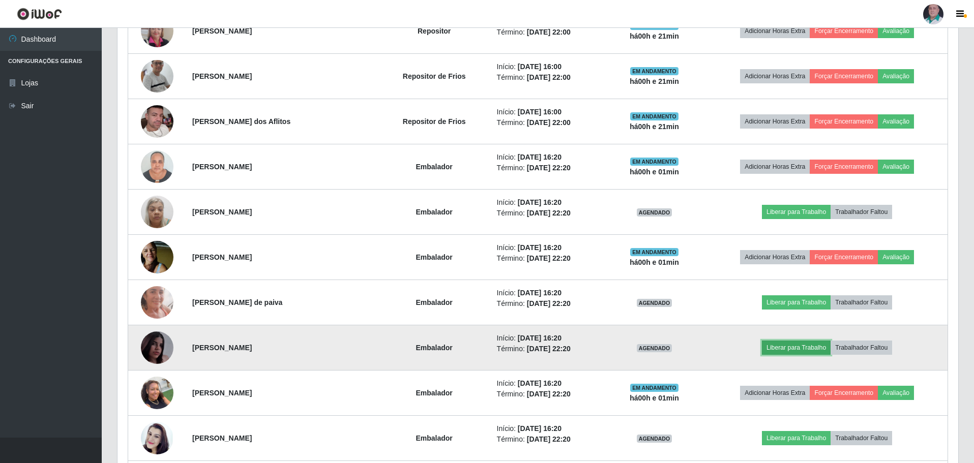
click at [804, 349] on button "Liberar para Trabalho" at bounding box center [796, 348] width 69 height 14
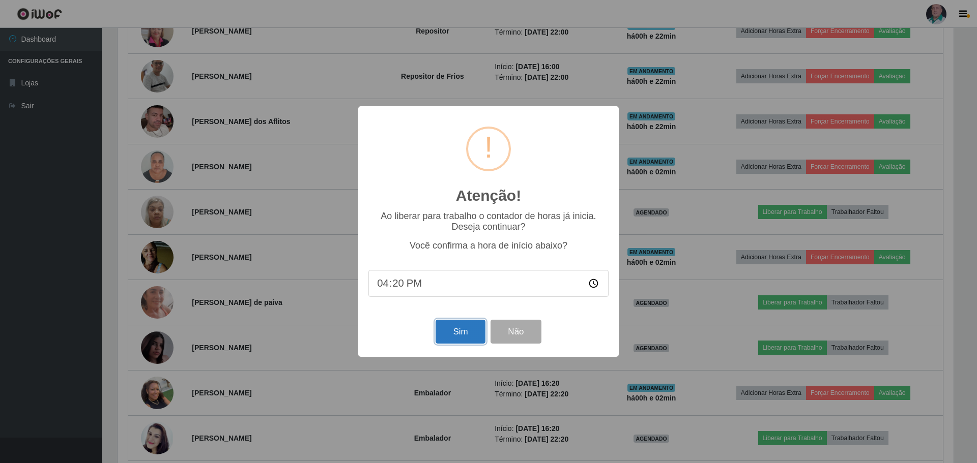
click at [466, 337] on button "Sim" at bounding box center [459, 332] width 49 height 24
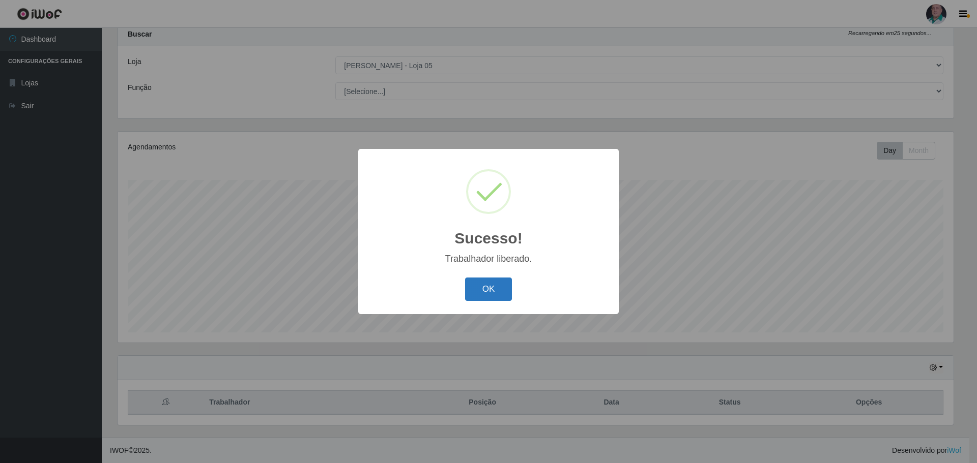
click at [483, 293] on button "OK" at bounding box center [488, 290] width 47 height 24
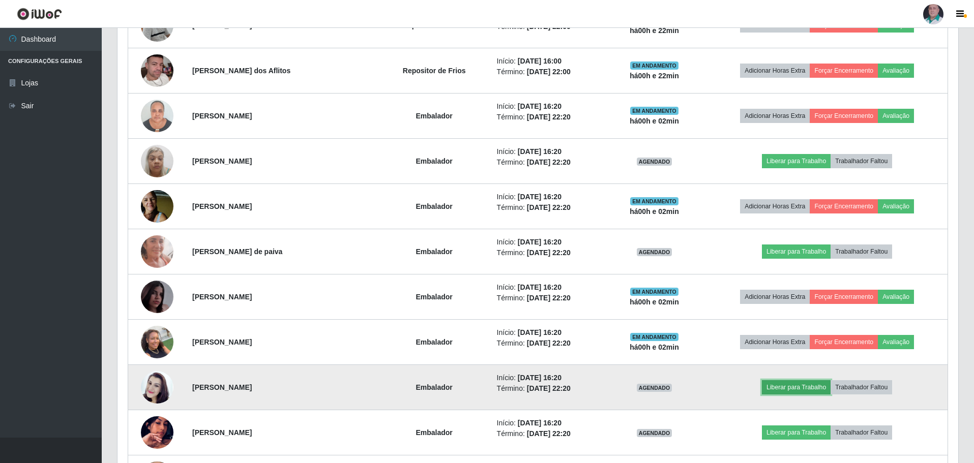
click at [807, 389] on button "Liberar para Trabalho" at bounding box center [796, 387] width 69 height 14
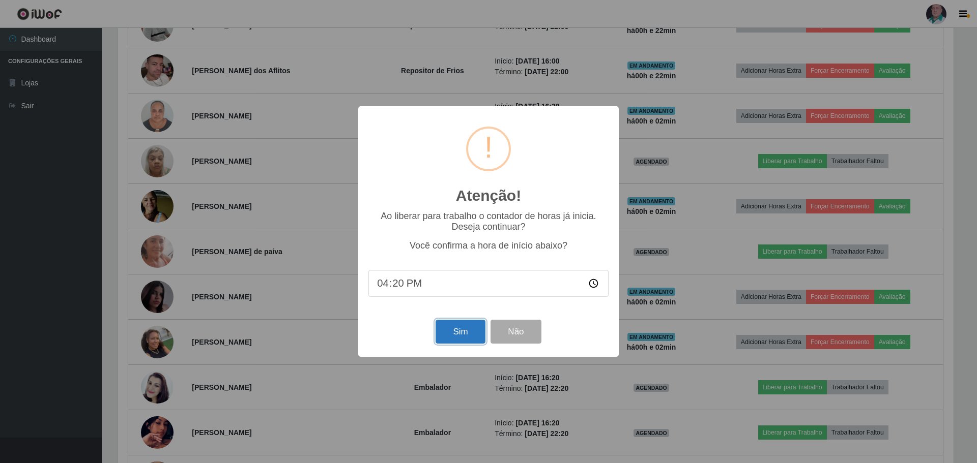
click at [477, 334] on button "Sim" at bounding box center [459, 332] width 49 height 24
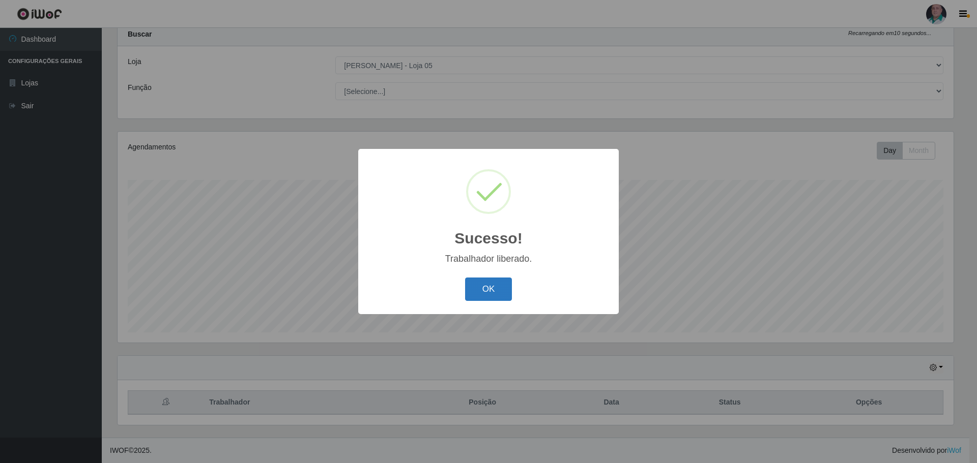
click at [500, 291] on button "OK" at bounding box center [488, 290] width 47 height 24
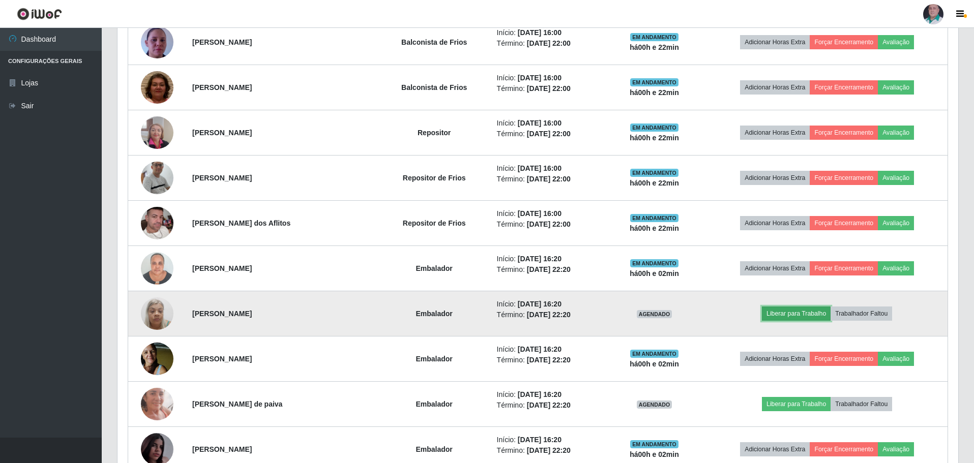
click at [789, 314] on button "Liberar para Trabalho" at bounding box center [796, 314] width 69 height 14
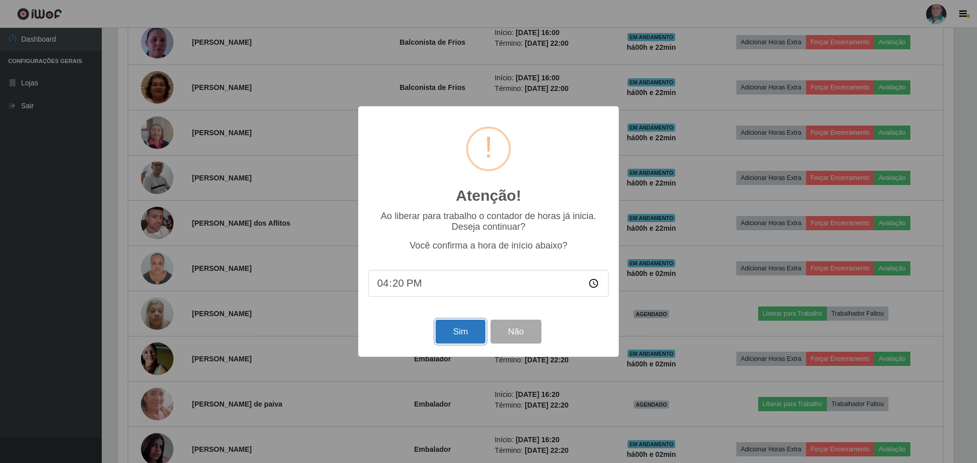
click at [472, 331] on button "Sim" at bounding box center [459, 332] width 49 height 24
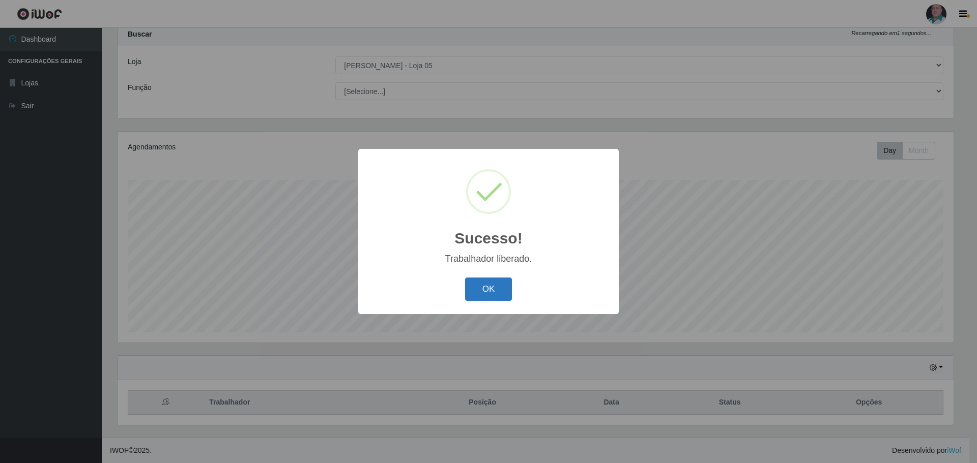
click at [482, 292] on button "OK" at bounding box center [488, 290] width 47 height 24
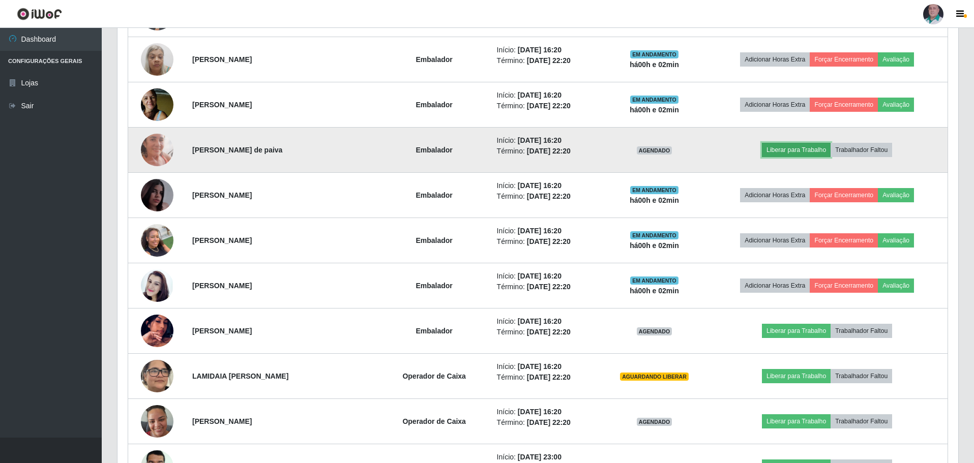
click at [792, 151] on button "Liberar para Trabalho" at bounding box center [796, 150] width 69 height 14
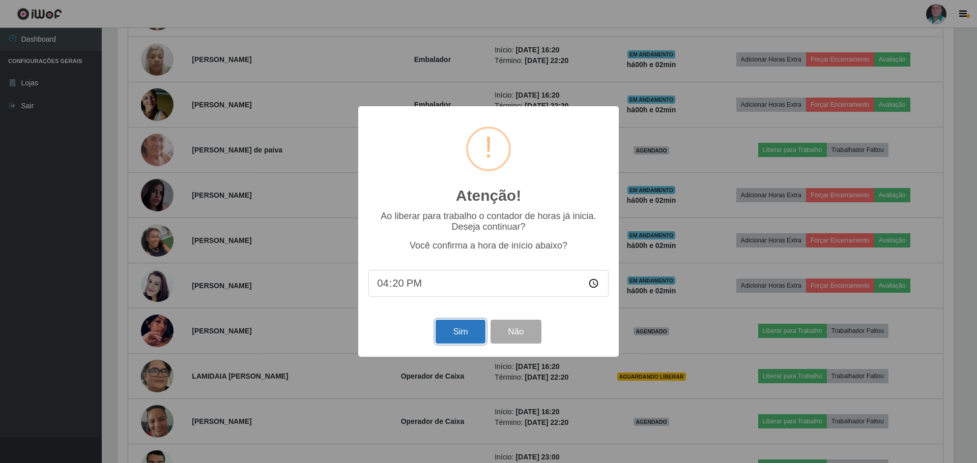
click at [463, 333] on button "Sim" at bounding box center [459, 332] width 49 height 24
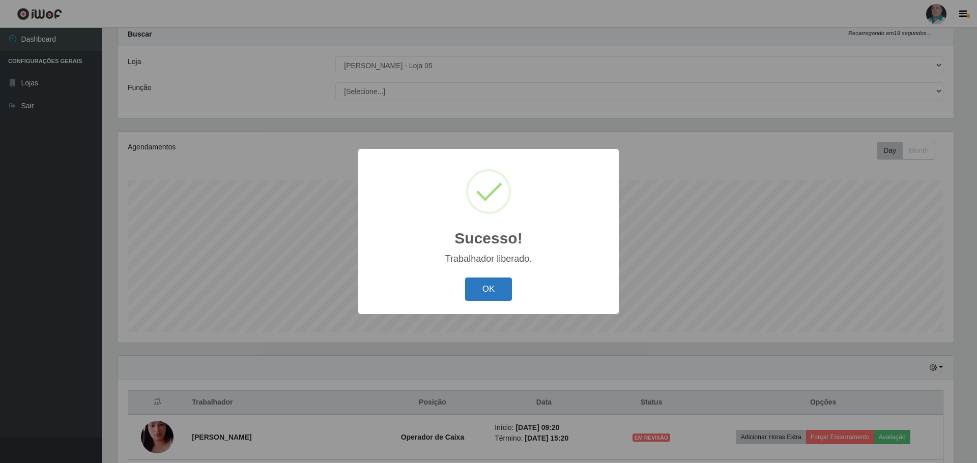
click at [478, 292] on button "OK" at bounding box center [488, 290] width 47 height 24
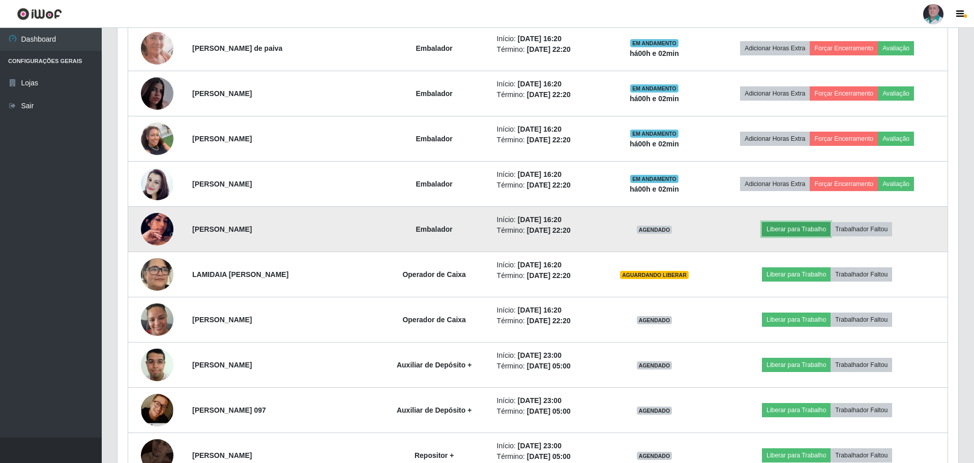
click at [792, 230] on button "Liberar para Trabalho" at bounding box center [796, 229] width 69 height 14
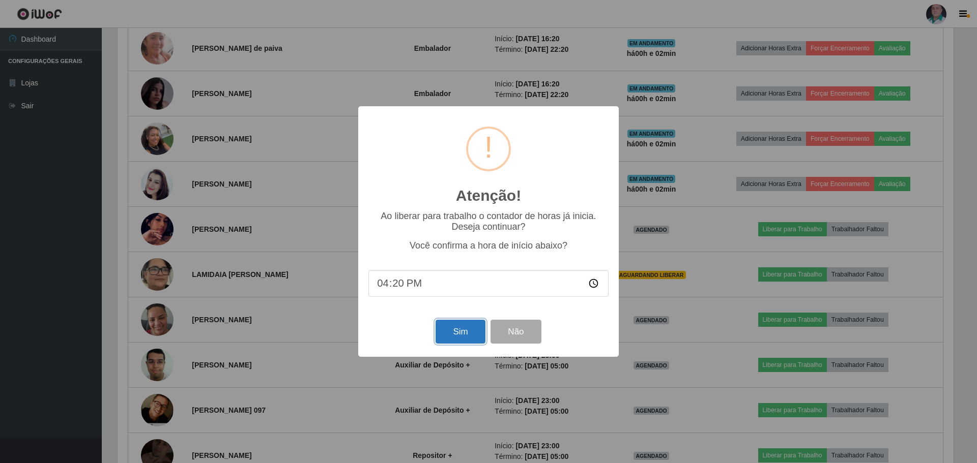
click at [470, 337] on button "Sim" at bounding box center [459, 332] width 49 height 24
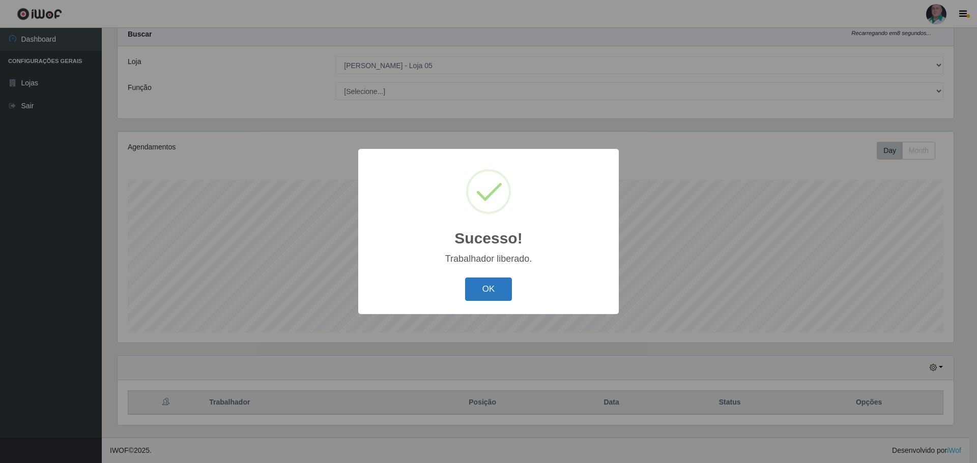
click at [502, 300] on button "OK" at bounding box center [488, 290] width 47 height 24
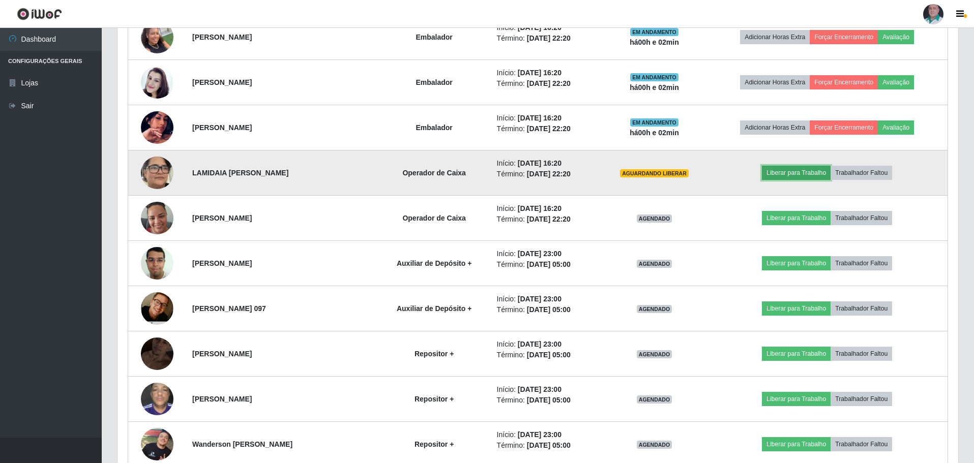
click at [798, 173] on button "Liberar para Trabalho" at bounding box center [796, 173] width 69 height 14
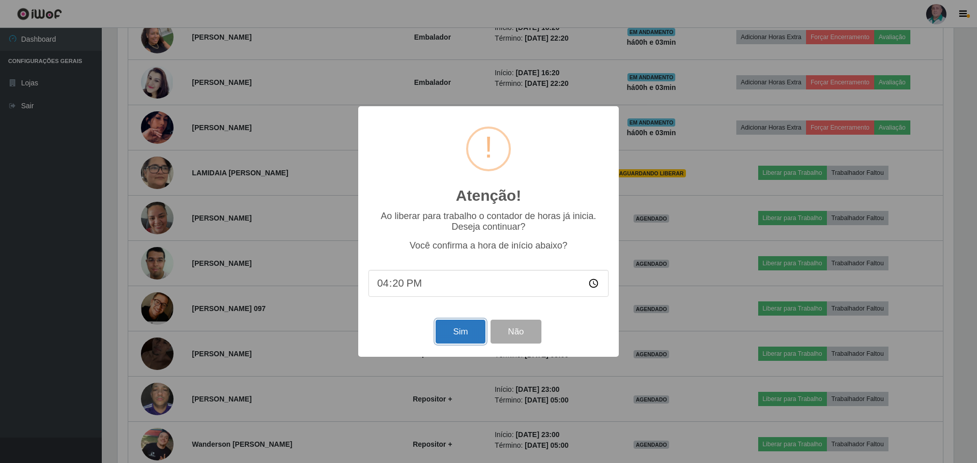
click at [479, 339] on button "Sim" at bounding box center [459, 332] width 49 height 24
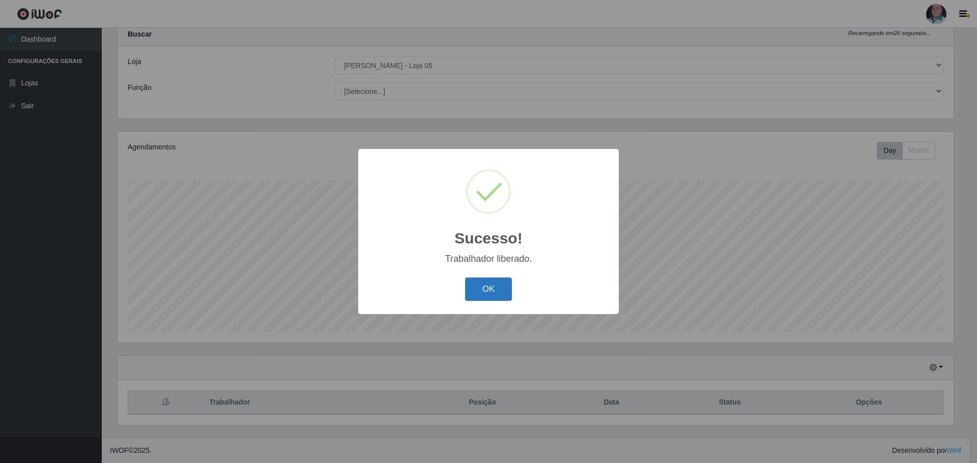
click at [497, 291] on button "OK" at bounding box center [488, 290] width 47 height 24
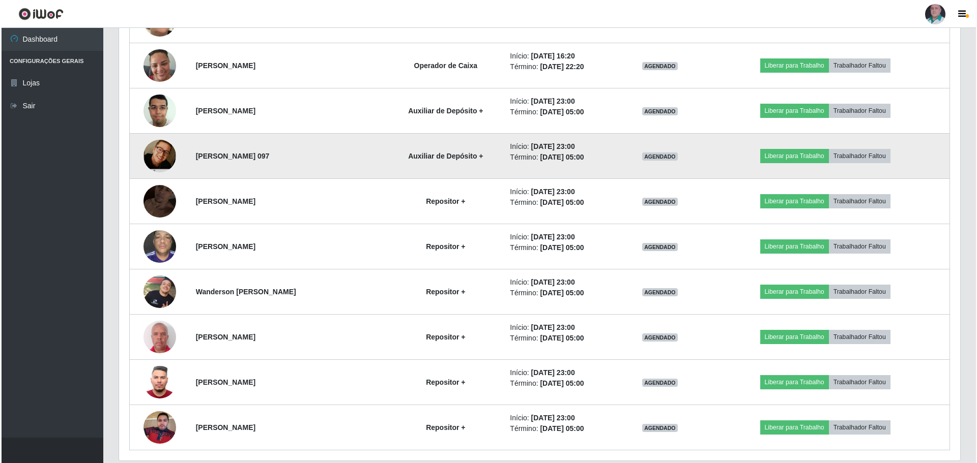
scroll to position [1252, 0]
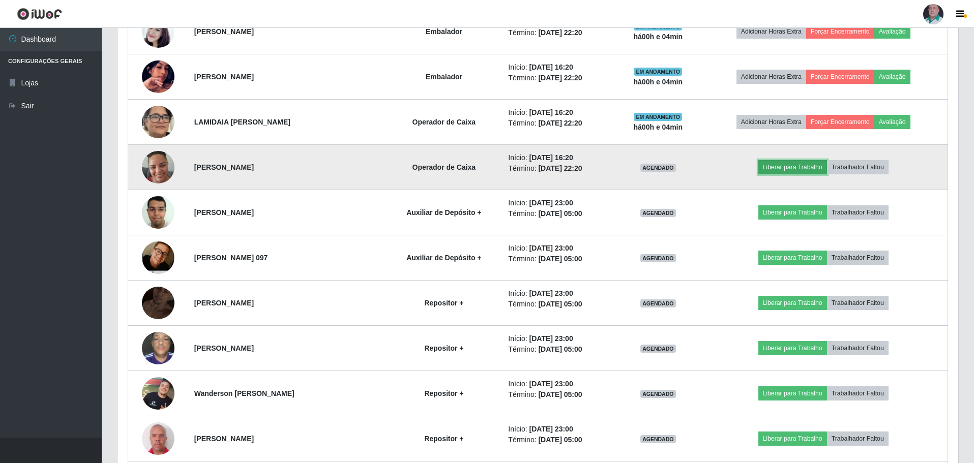
click at [791, 166] on button "Liberar para Trabalho" at bounding box center [792, 167] width 69 height 14
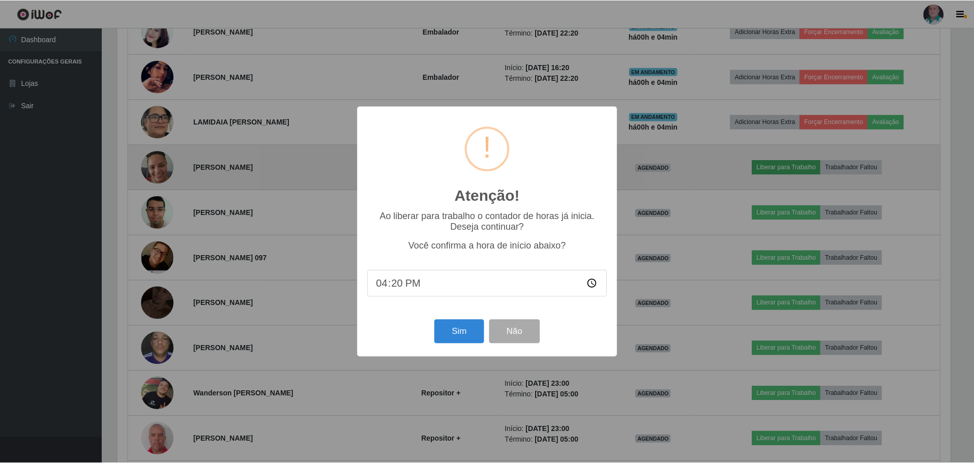
scroll to position [211, 836]
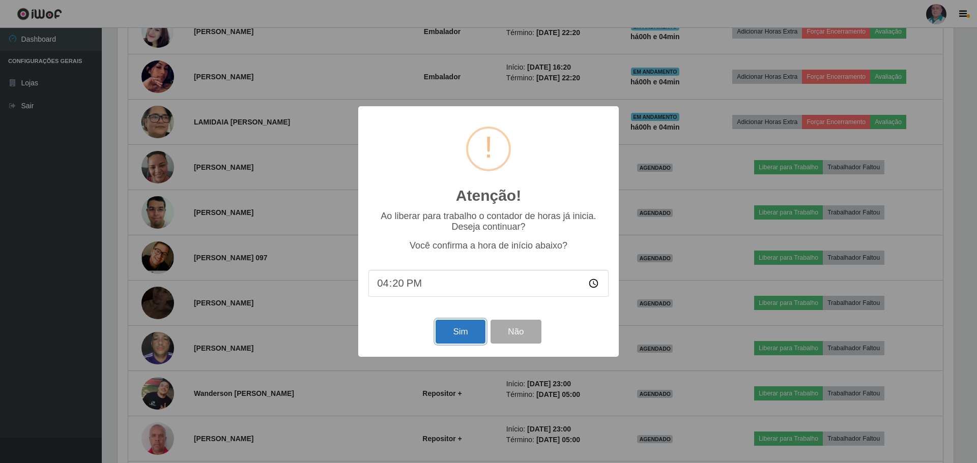
click at [472, 338] on button "Sim" at bounding box center [459, 332] width 49 height 24
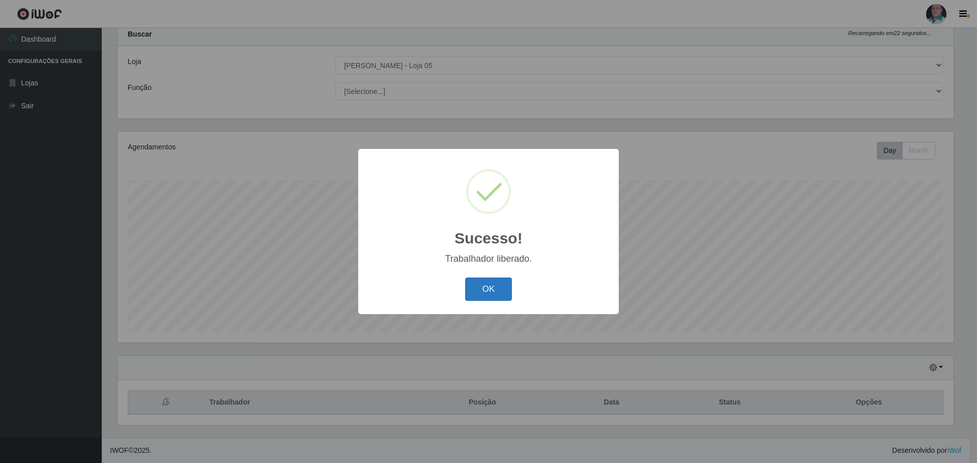
click at [493, 293] on button "OK" at bounding box center [488, 290] width 47 height 24
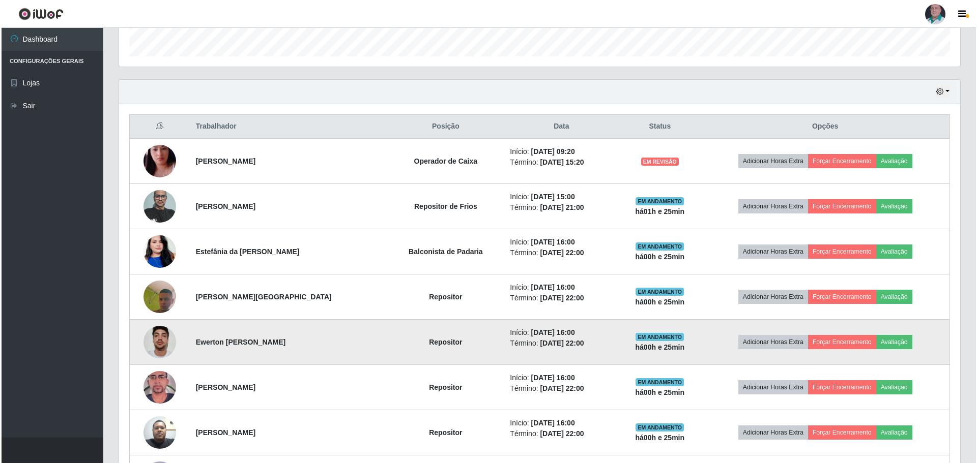
scroll to position [356, 0]
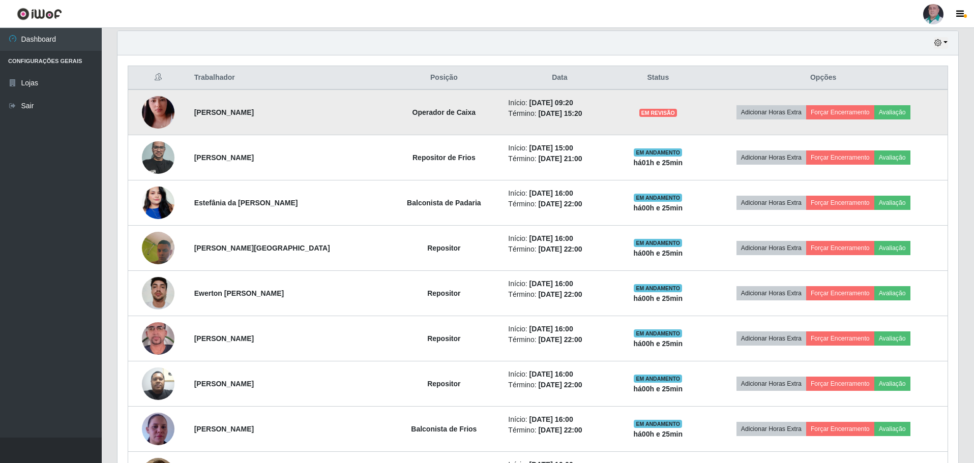
click at [156, 113] on img at bounding box center [158, 112] width 33 height 58
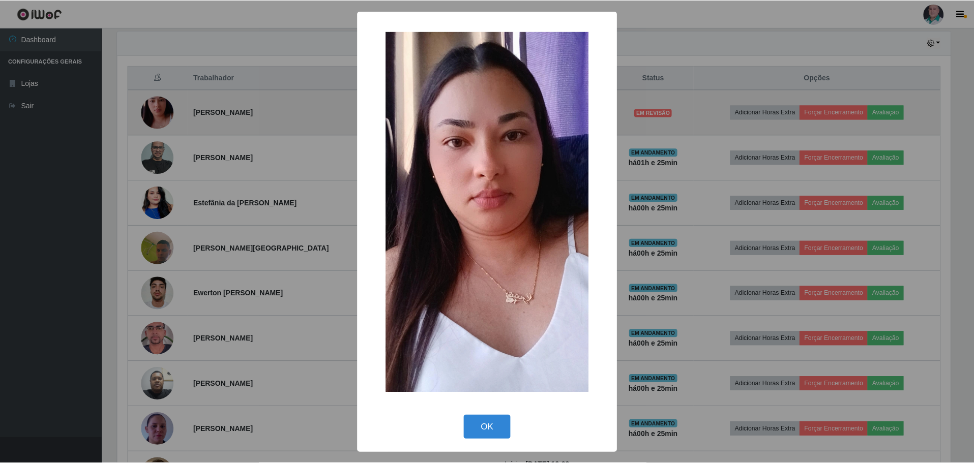
scroll to position [211, 836]
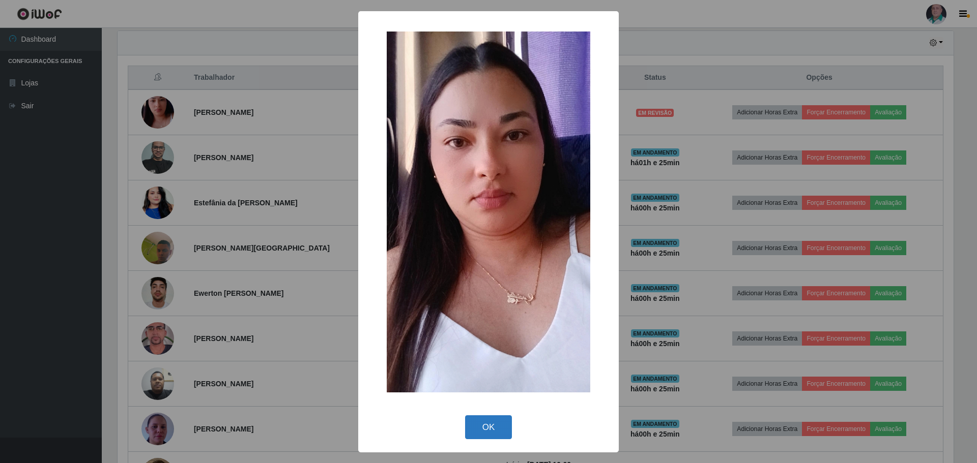
click at [495, 432] on button "OK" at bounding box center [488, 428] width 47 height 24
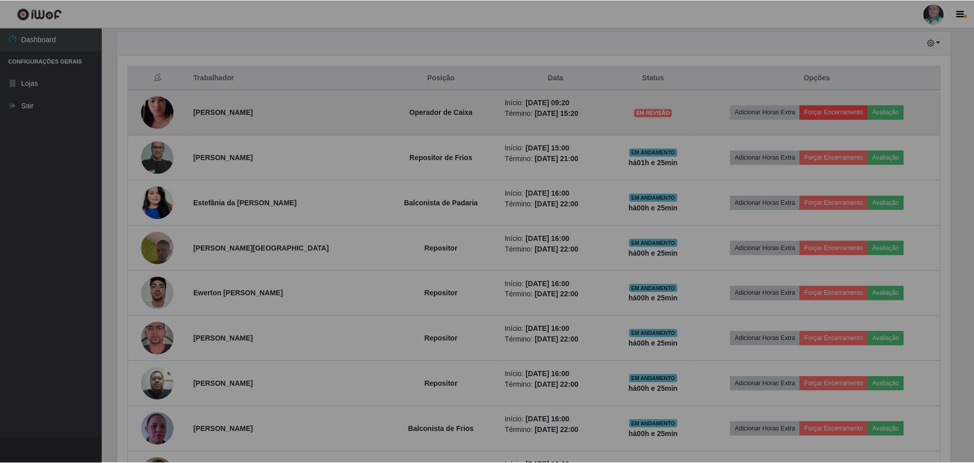
scroll to position [211, 841]
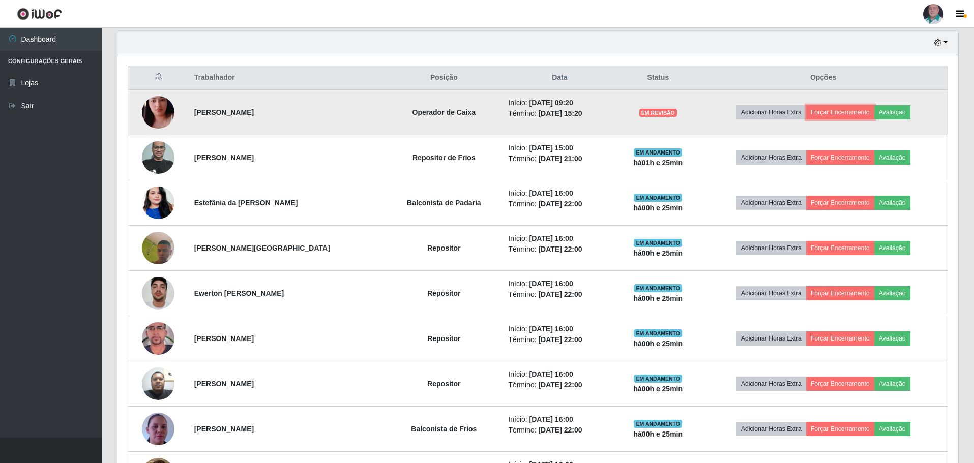
drag, startPoint x: 826, startPoint y: 112, endPoint x: 773, endPoint y: 133, distance: 56.7
click at [773, 133] on td "Adicionar Horas Extra Forçar Encerramento Avaliação" at bounding box center [823, 113] width 249 height 46
click at [893, 105] on button "Avaliação" at bounding box center [892, 112] width 36 height 14
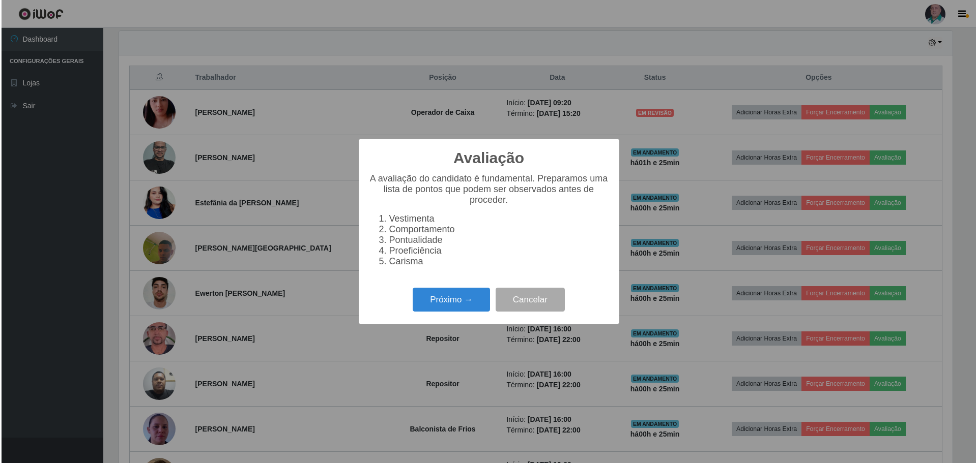
scroll to position [211, 836]
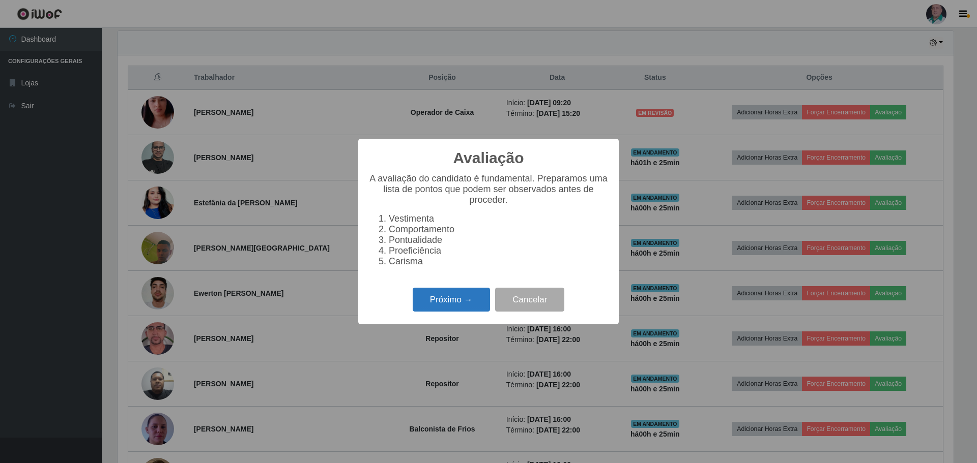
click at [446, 301] on button "Próximo →" at bounding box center [450, 300] width 77 height 24
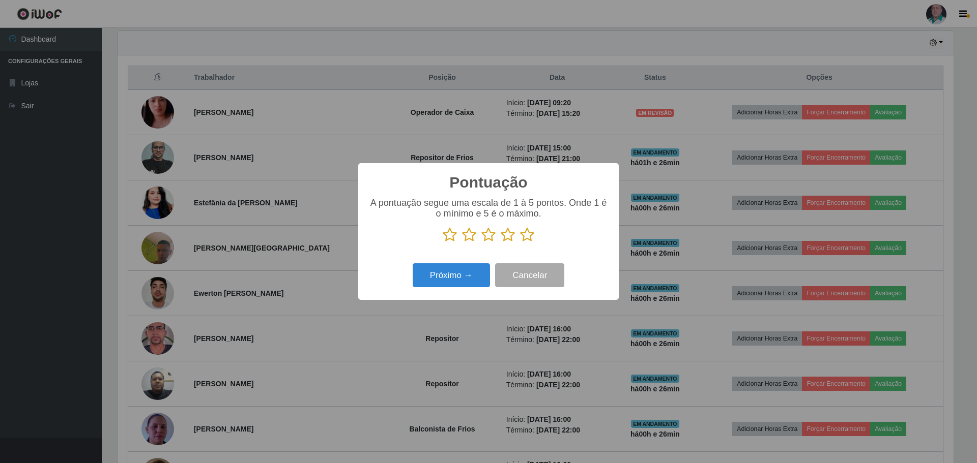
click at [524, 234] on icon at bounding box center [527, 234] width 14 height 15
click at [520, 243] on input "radio" at bounding box center [520, 243] width 0 height 0
click at [464, 277] on button "Próximo →" at bounding box center [450, 275] width 77 height 24
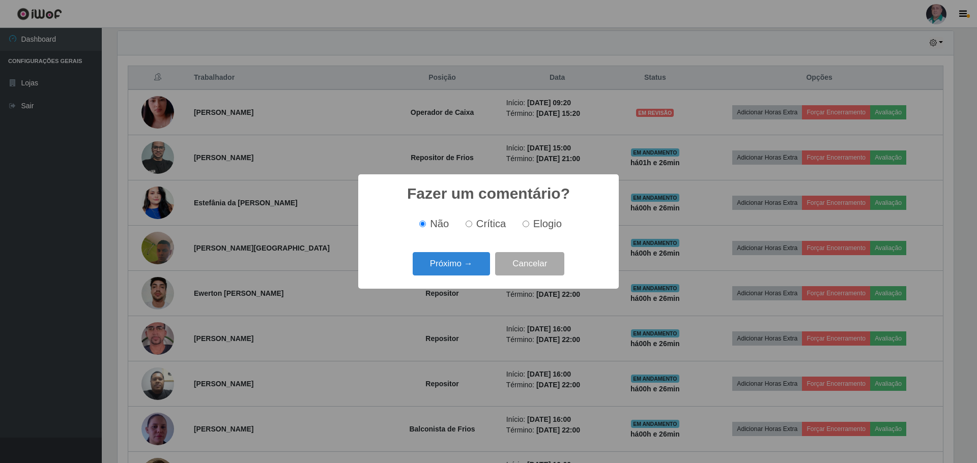
click at [528, 224] on label "Elogio" at bounding box center [539, 224] width 43 height 12
click at [528, 224] on input "Elogio" at bounding box center [525, 224] width 7 height 7
radio input "true"
click at [474, 269] on button "Próximo →" at bounding box center [450, 264] width 77 height 24
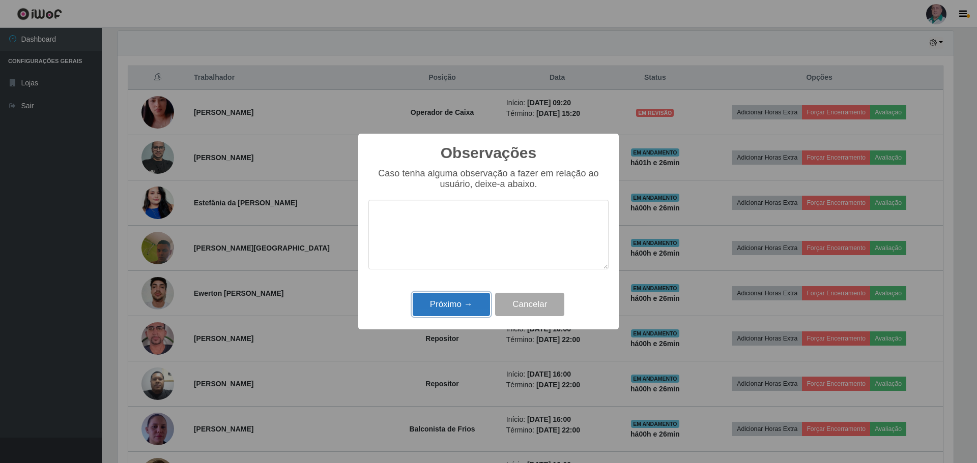
click at [458, 304] on button "Próximo →" at bounding box center [450, 305] width 77 height 24
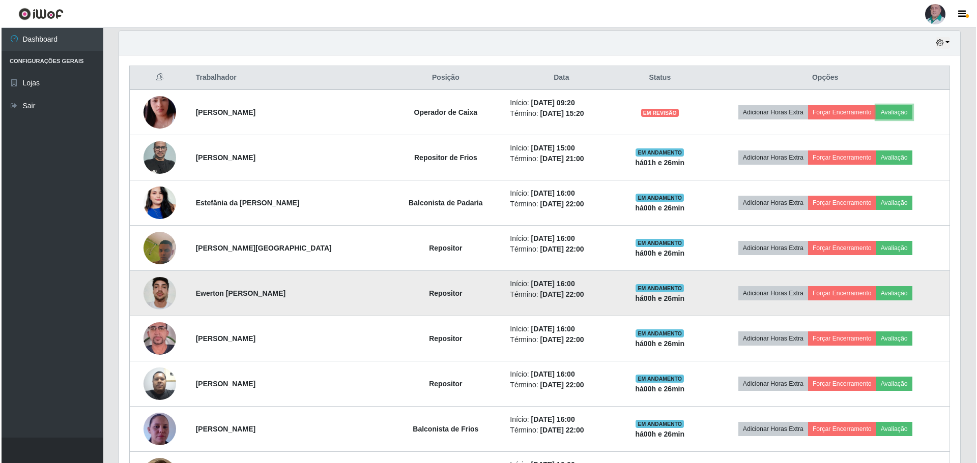
scroll to position [211, 841]
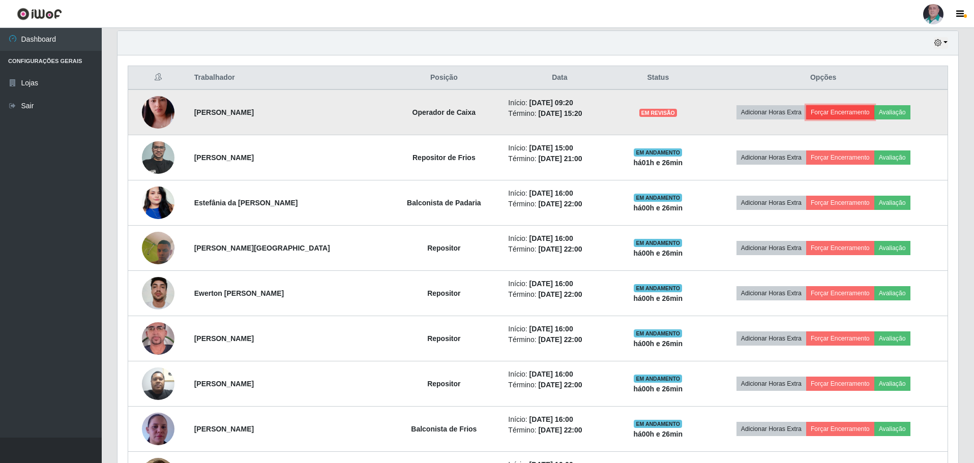
click at [837, 108] on button "Forçar Encerramento" at bounding box center [840, 112] width 68 height 14
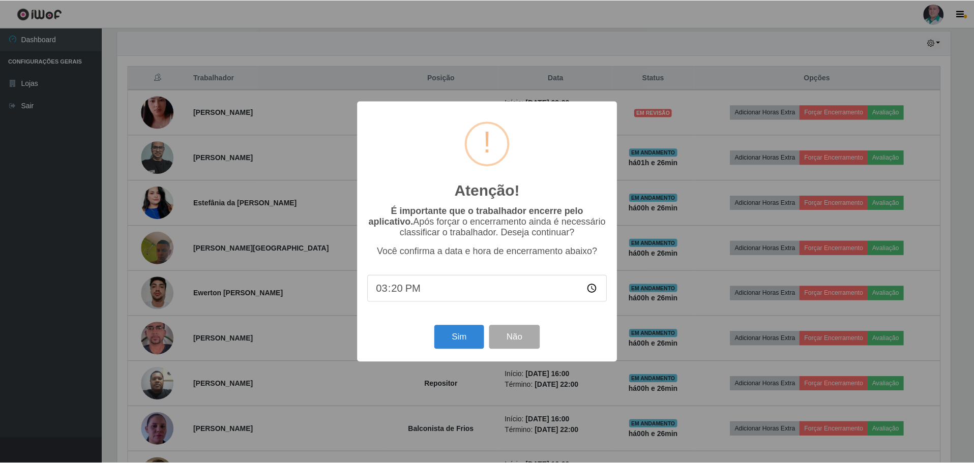
scroll to position [211, 836]
click at [446, 343] on button "Sim" at bounding box center [459, 338] width 49 height 24
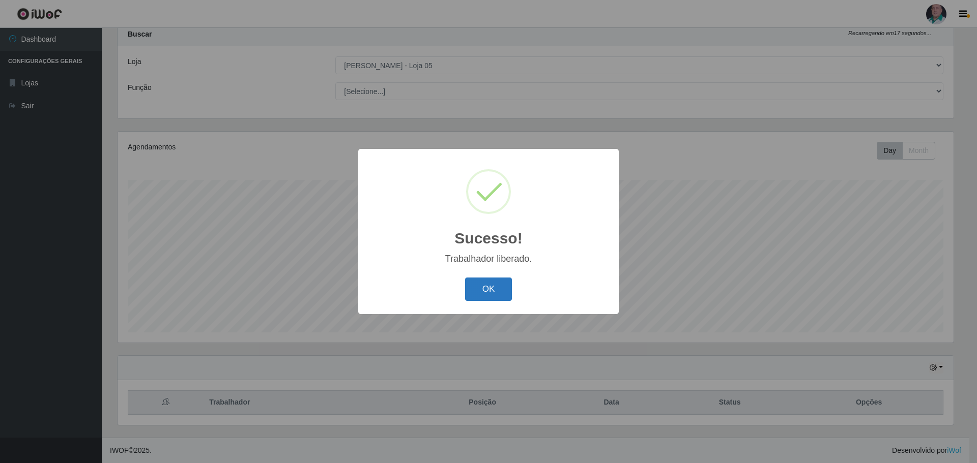
click at [488, 286] on button "OK" at bounding box center [488, 290] width 47 height 24
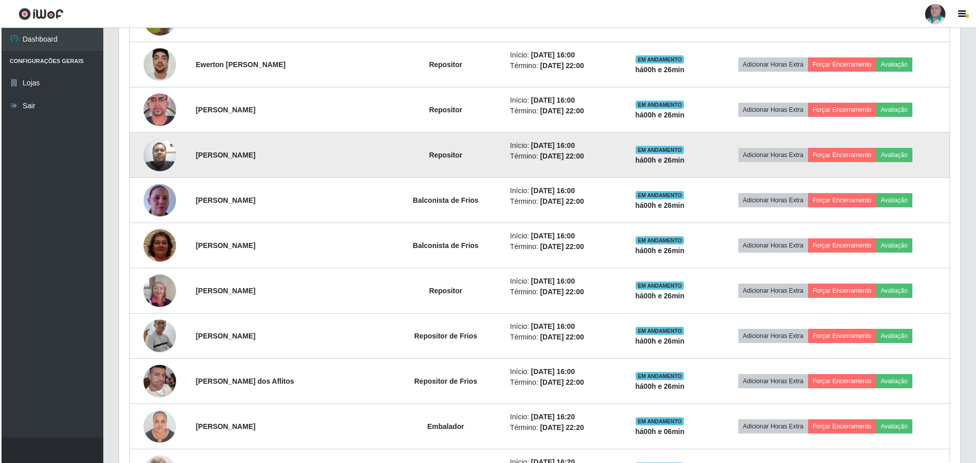
scroll to position [590, 0]
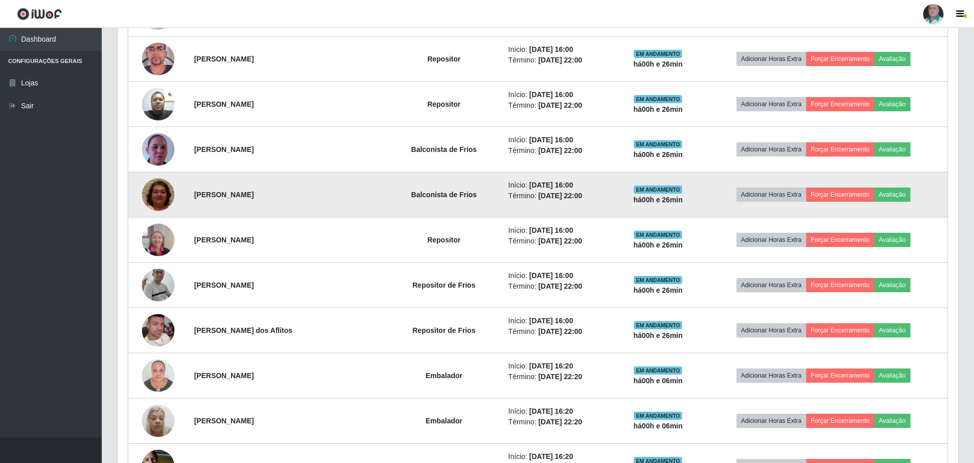
click at [152, 198] on img at bounding box center [158, 194] width 33 height 69
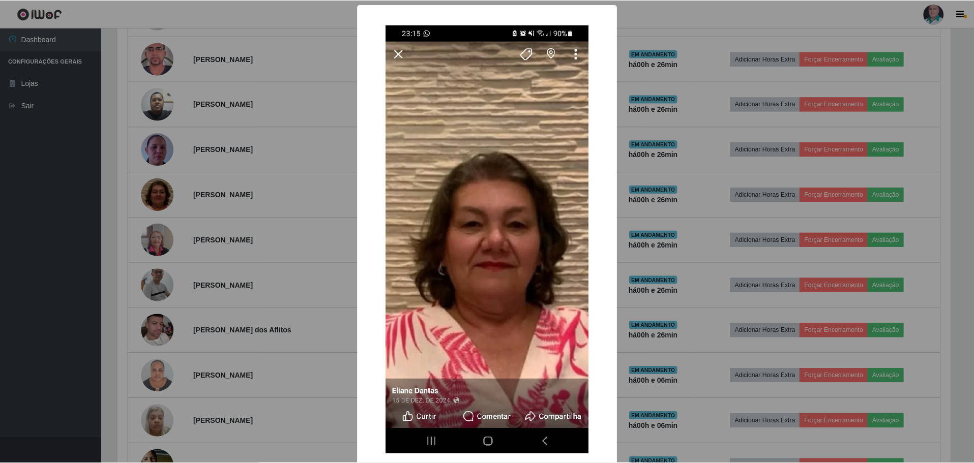
scroll to position [211, 836]
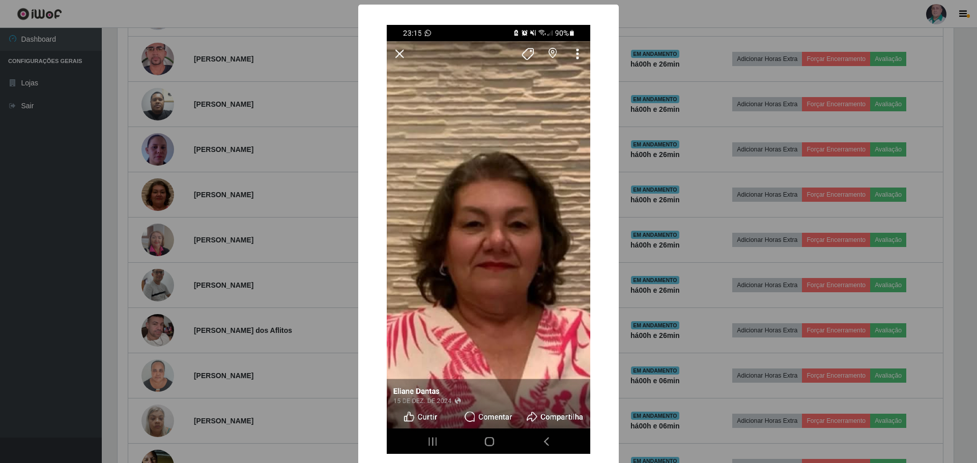
click at [237, 204] on div "× OK Cancel" at bounding box center [488, 231] width 977 height 463
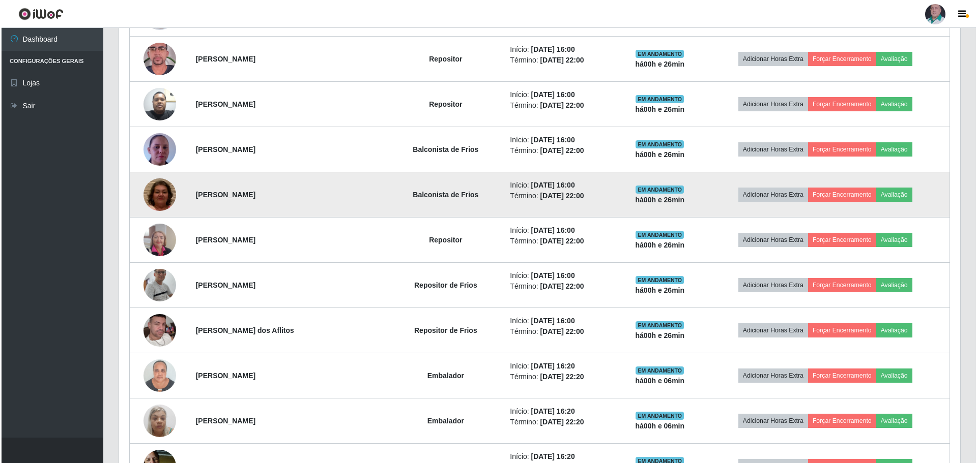
scroll to position [211, 841]
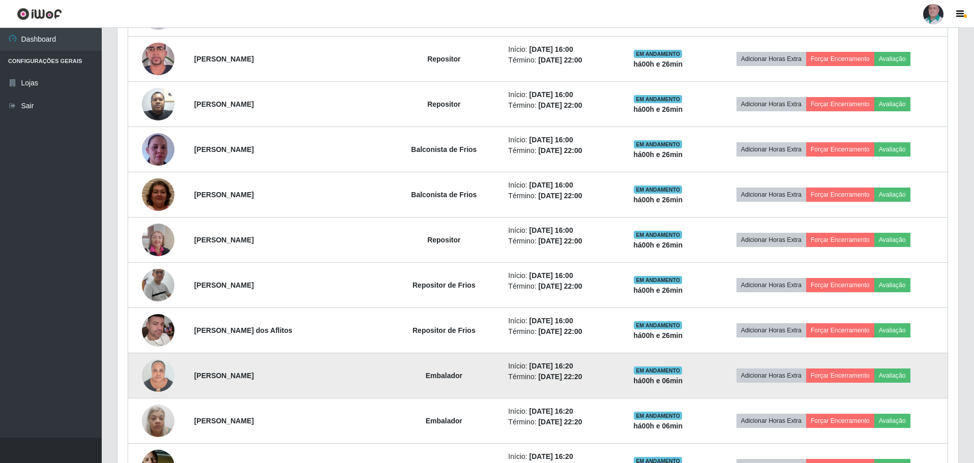
click at [153, 377] on img at bounding box center [158, 375] width 33 height 43
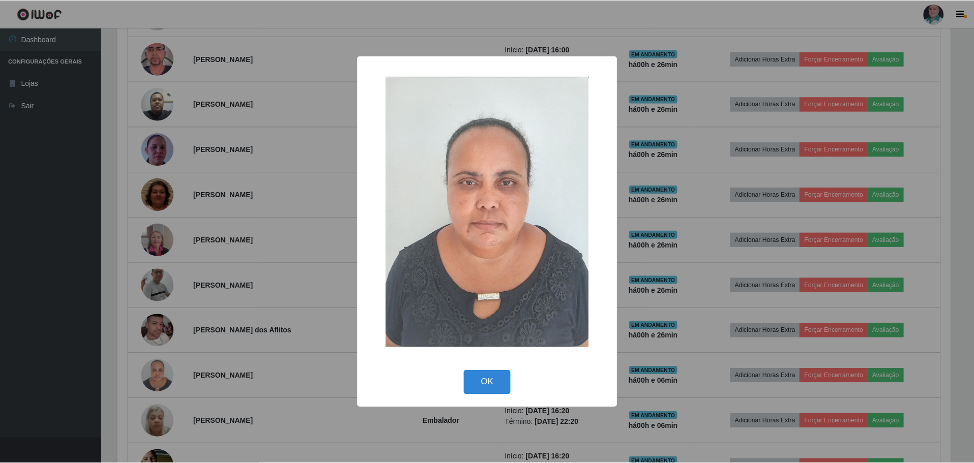
scroll to position [211, 836]
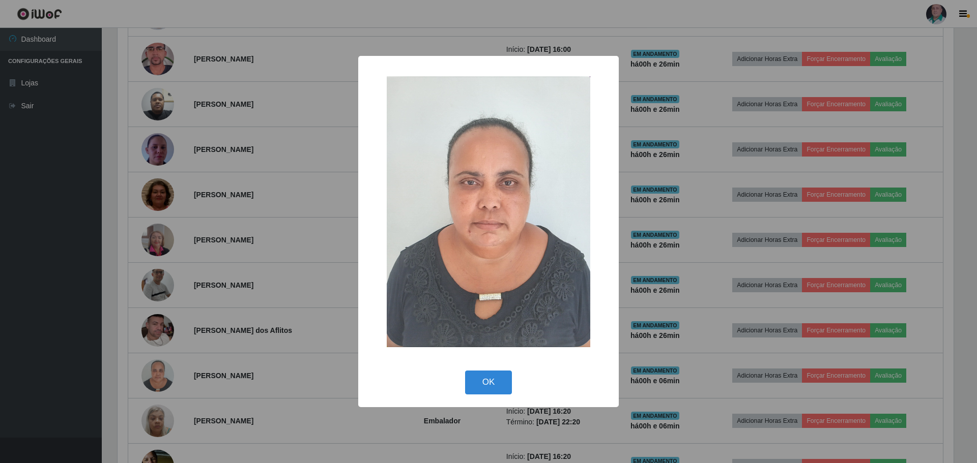
click at [294, 252] on div "× OK Cancel" at bounding box center [488, 231] width 977 height 463
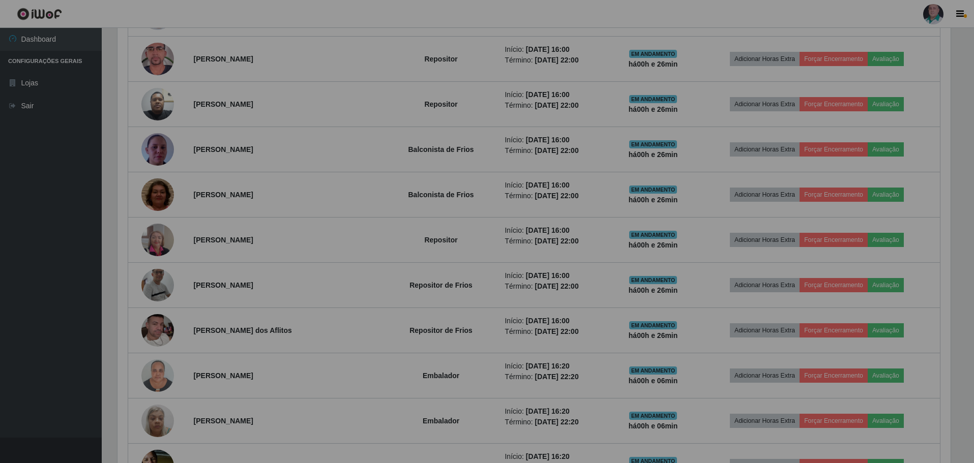
scroll to position [211, 841]
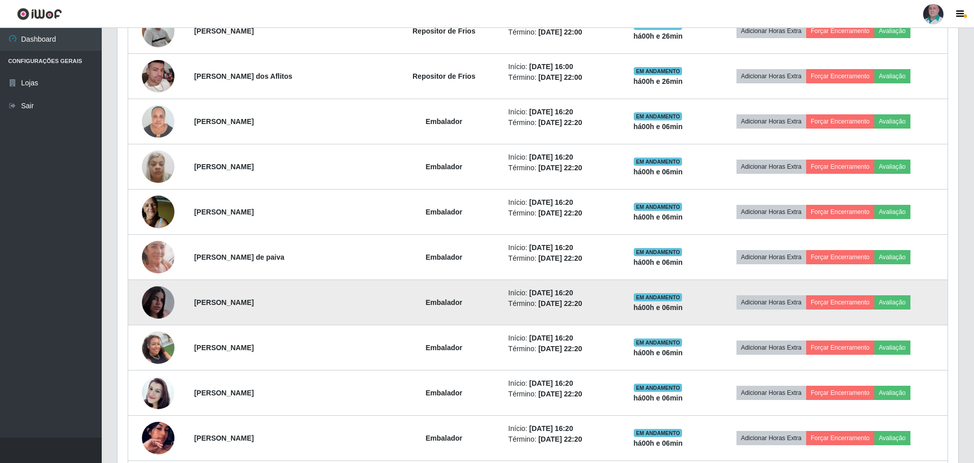
click at [149, 307] on img at bounding box center [158, 303] width 33 height 58
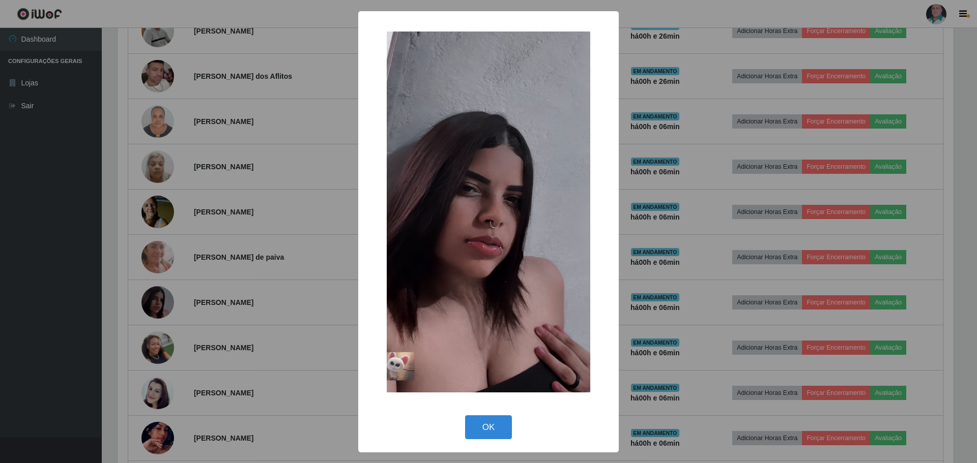
click at [252, 232] on div "× OK Cancel" at bounding box center [488, 231] width 977 height 463
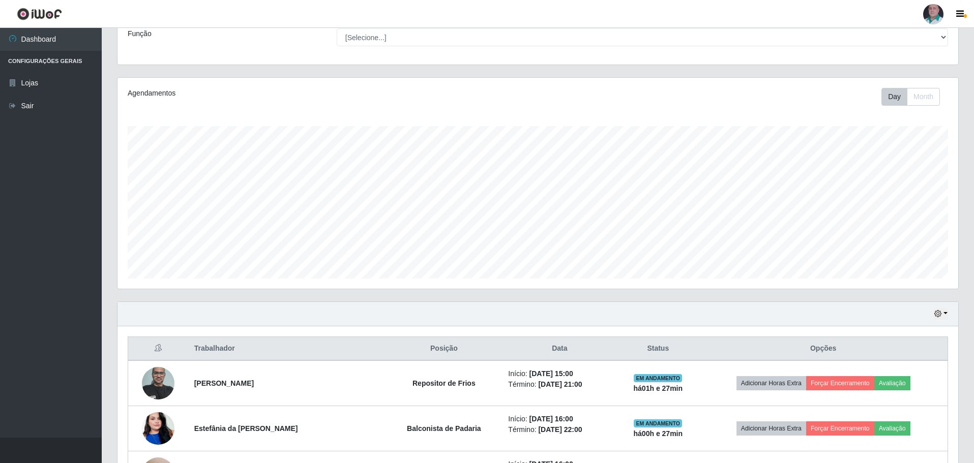
scroll to position [72, 0]
